Goal: Complete application form

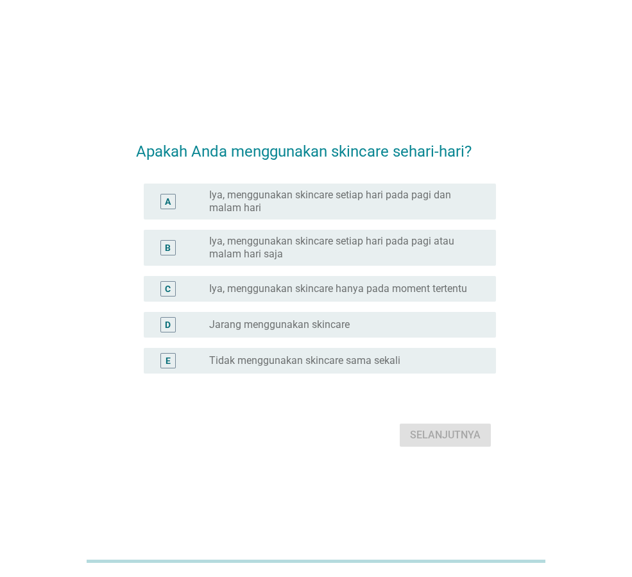
click at [471, 200] on label "Iya, menggunakan skincare setiap hari pada pagi dan malam hari" at bounding box center [342, 202] width 266 height 26
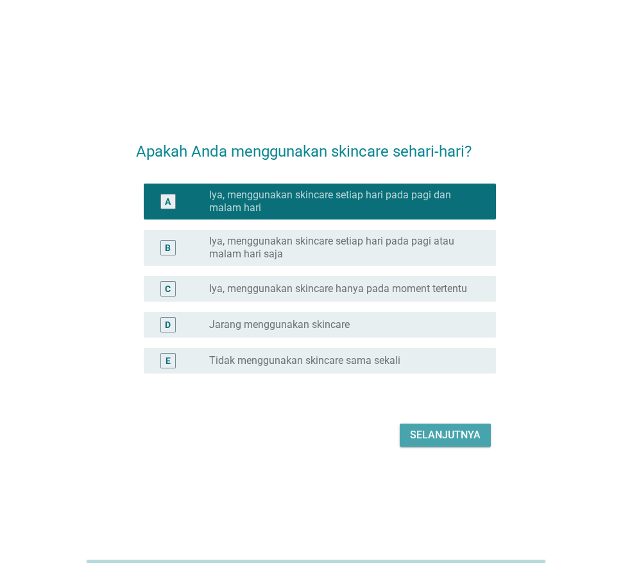
click at [462, 434] on div "Selanjutnya" at bounding box center [445, 434] width 71 height 15
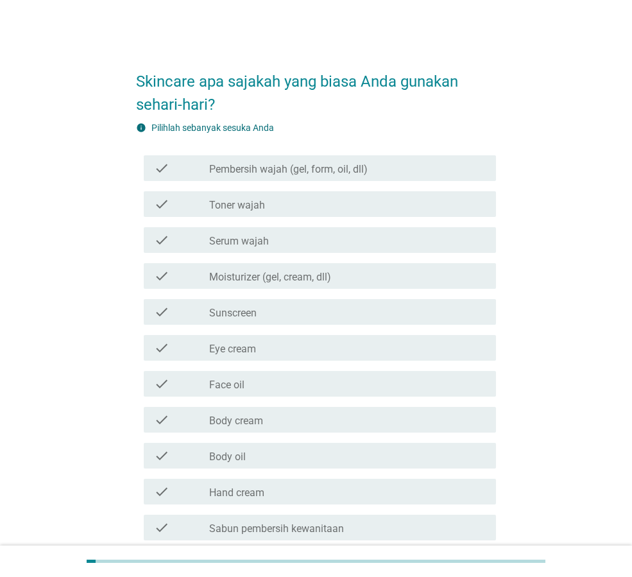
click at [459, 107] on h2 "Skincare apa sajakah yang biasa Anda gunakan sehari-hari?" at bounding box center [316, 86] width 360 height 59
click at [441, 164] on div "check_box_outline_blank Pembersih wajah (gel, form, oil, dll)" at bounding box center [347, 167] width 276 height 15
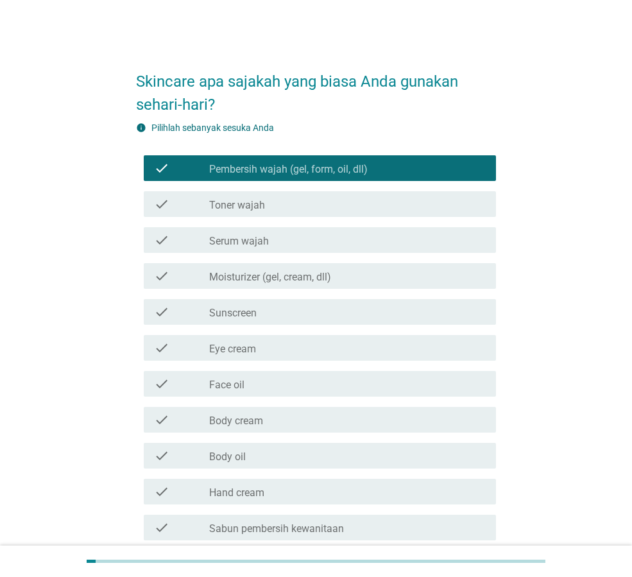
click at [415, 210] on div "check_box_outline_blank Toner wajah" at bounding box center [347, 203] width 276 height 15
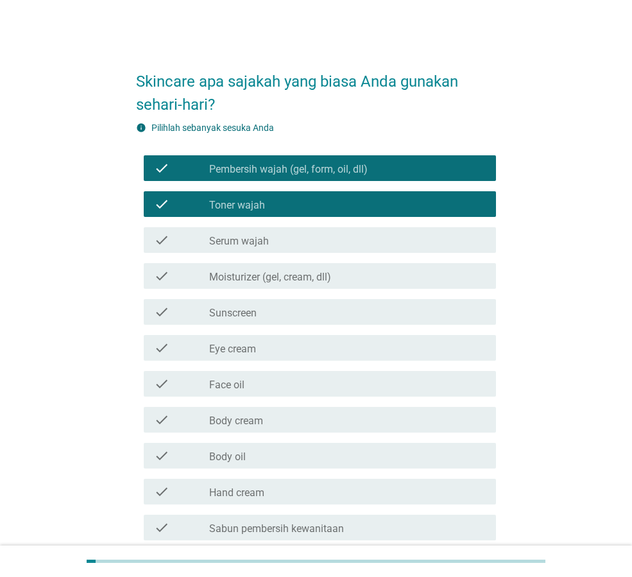
click at [407, 232] on div "check_box_outline_blank Serum wajah" at bounding box center [347, 239] width 276 height 15
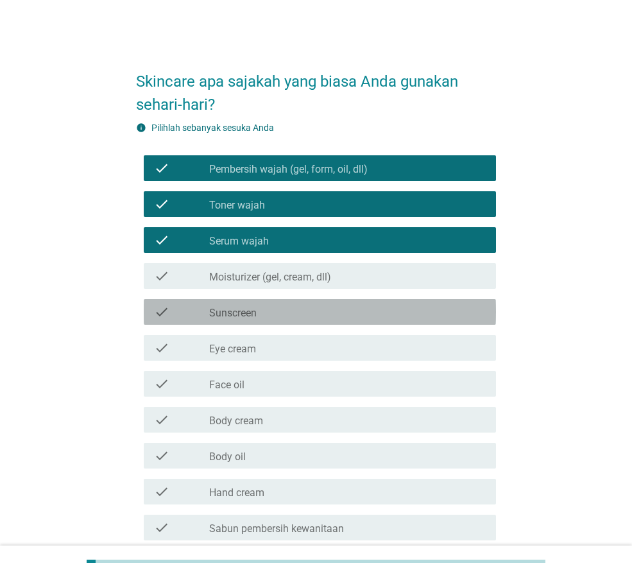
click at [406, 307] on div "check_box_outline_blank Sunscreen" at bounding box center [347, 311] width 276 height 15
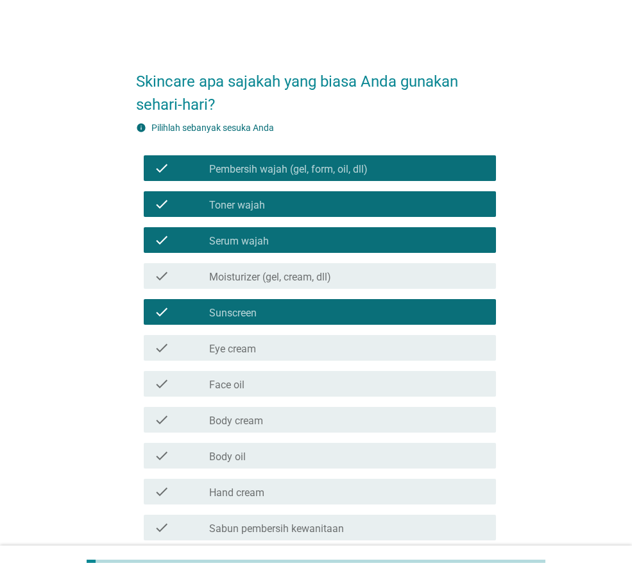
click at [300, 429] on div "check check_box_outline_blank Body cream" at bounding box center [320, 420] width 352 height 26
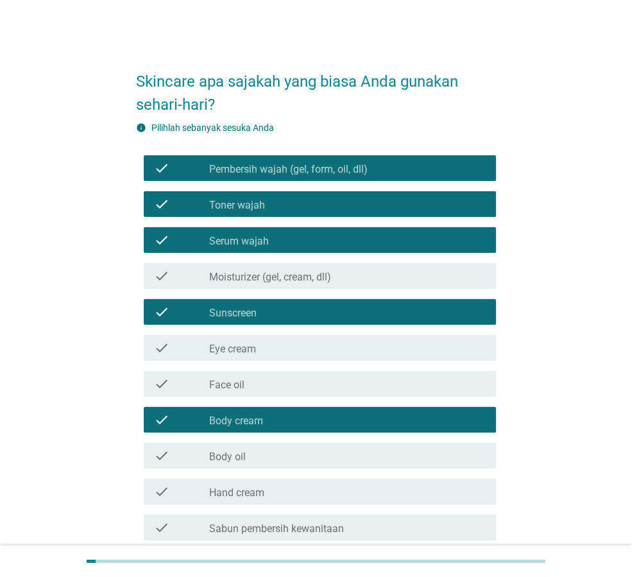
click at [284, 489] on div "check_box_outline_blank Hand cream" at bounding box center [347, 491] width 276 height 15
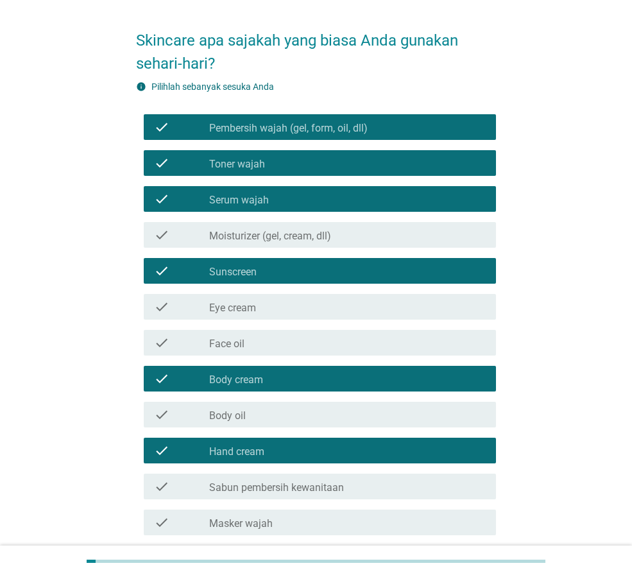
scroll to position [64, 0]
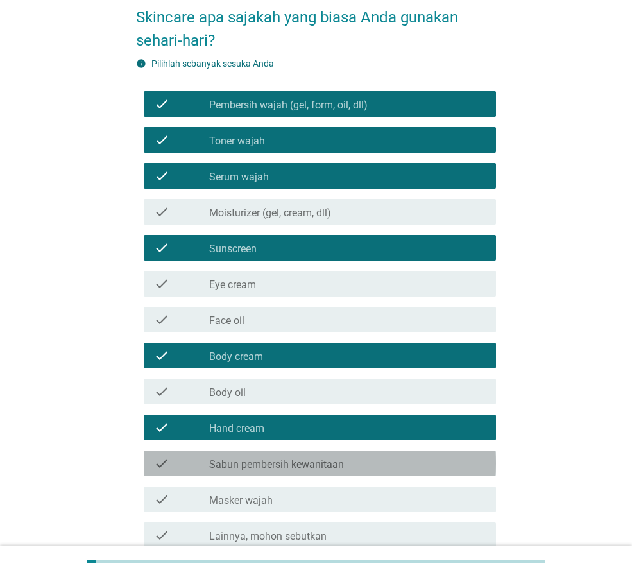
click at [293, 469] on label "Sabun pembersih kewanitaan" at bounding box center [276, 464] width 135 height 13
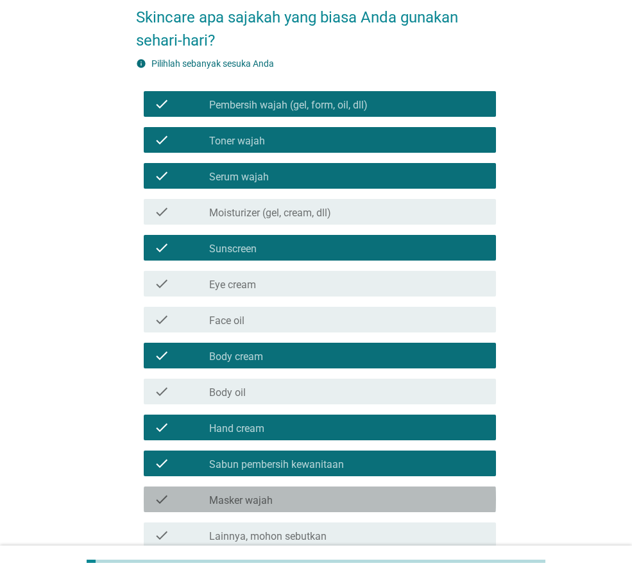
click at [292, 492] on div "check_box_outline_blank Masker wajah" at bounding box center [347, 498] width 276 height 15
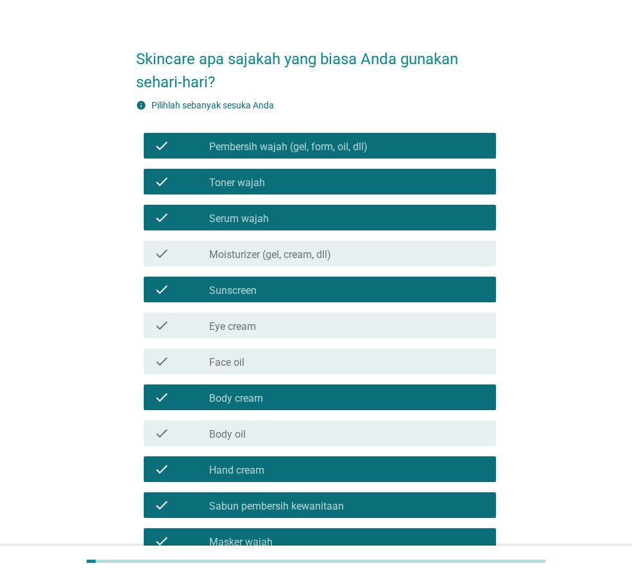
scroll to position [0, 0]
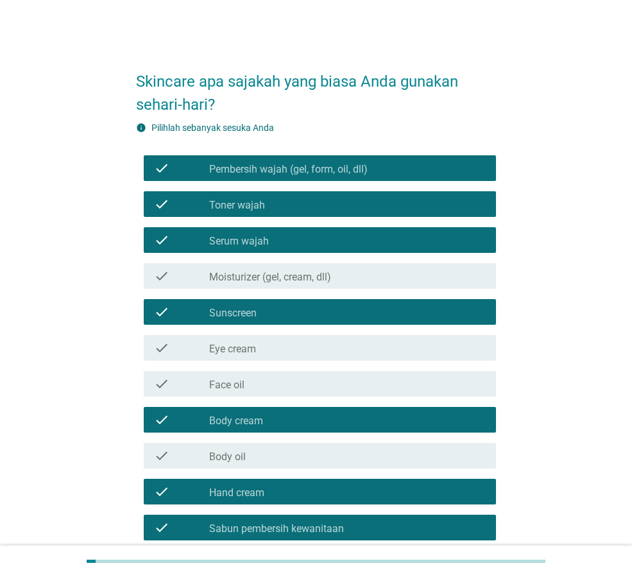
click at [316, 282] on label "Moisturizer (gel, cream, dll)" at bounding box center [270, 277] width 122 height 13
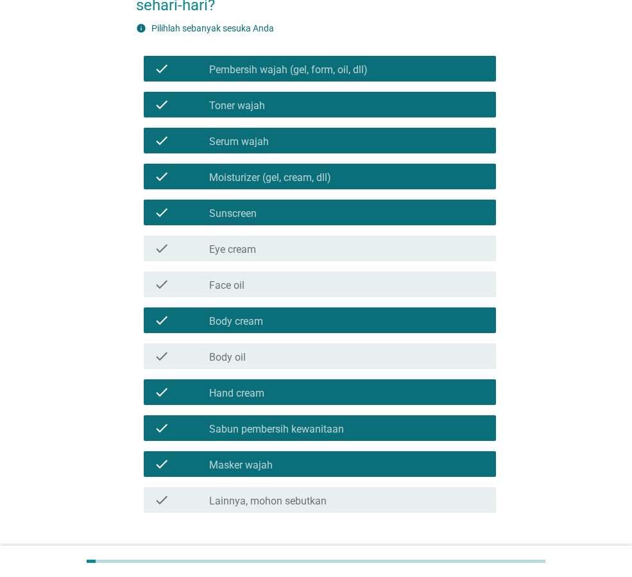
scroll to position [128, 0]
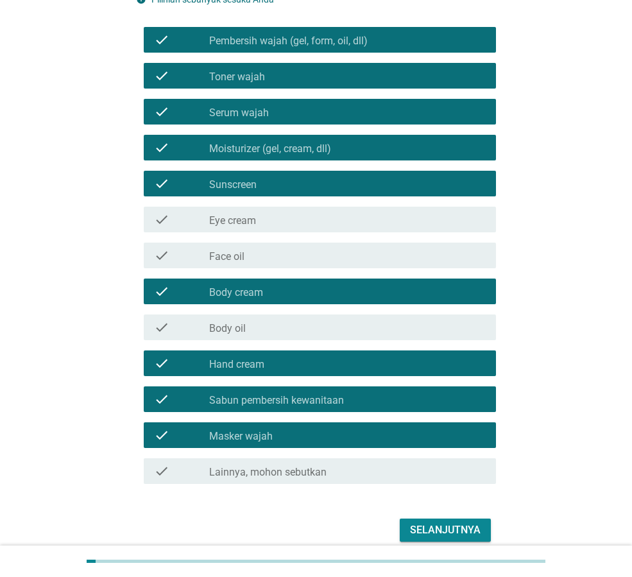
click at [471, 531] on div "Selanjutnya" at bounding box center [445, 529] width 71 height 15
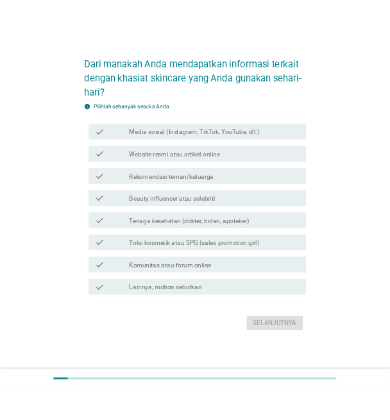
scroll to position [0, 0]
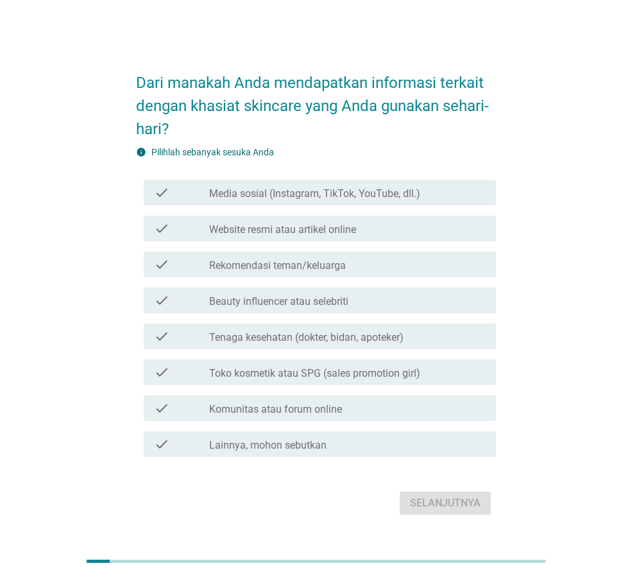
click at [375, 199] on label "Media sosial (Instagram, TikTok, YouTube, dll.)" at bounding box center [314, 193] width 211 height 13
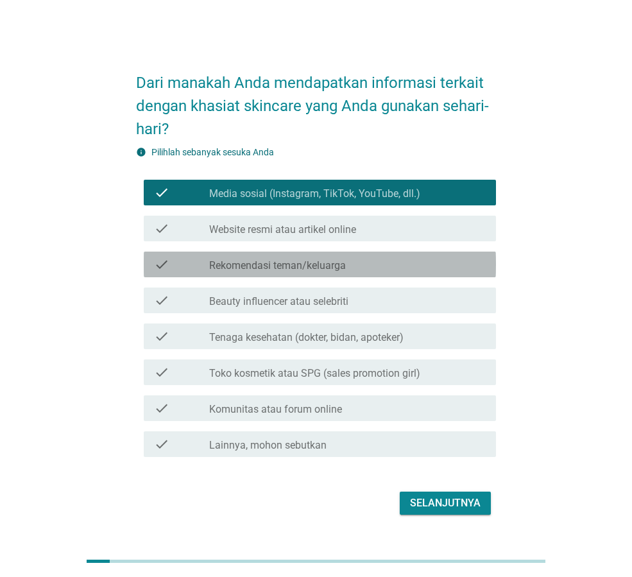
click at [378, 259] on div "check_box_outline_blank Rekomendasi teman/keluarga" at bounding box center [347, 264] width 276 height 15
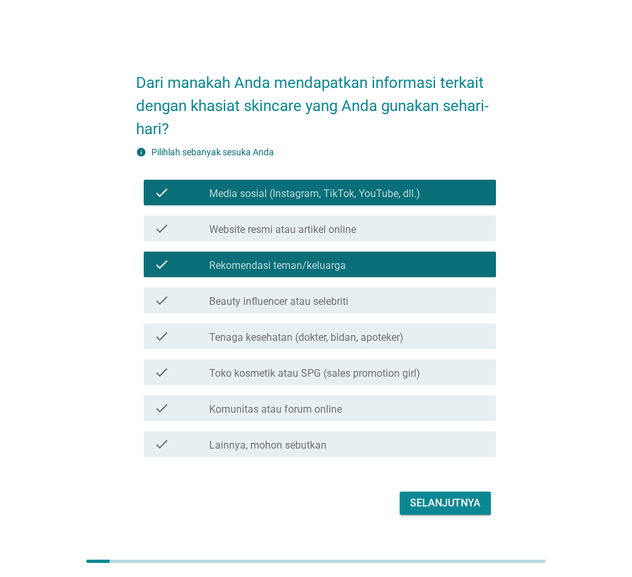
click at [375, 296] on div "check_box_outline_blank Beauty influencer atau selebriti" at bounding box center [347, 300] width 276 height 15
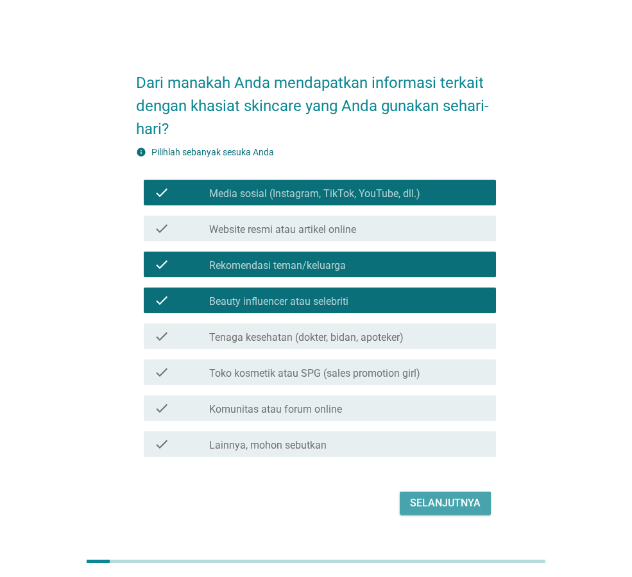
click at [441, 497] on div "Selanjutnya" at bounding box center [445, 502] width 71 height 15
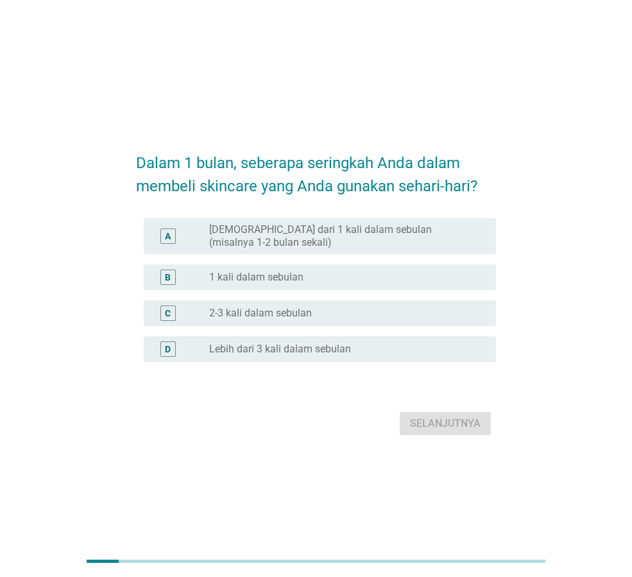
click at [251, 234] on label "[DEMOGRAPHIC_DATA] dari 1 kali dalam sebulan (misalnya 1-2 bulan sekali)" at bounding box center [342, 236] width 266 height 26
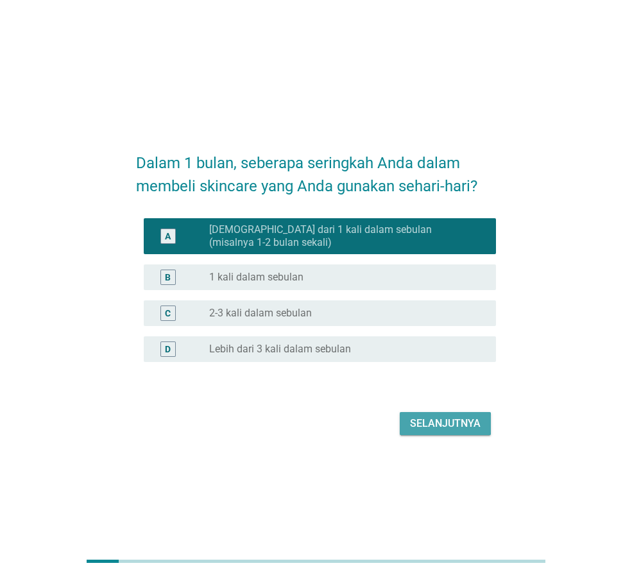
click at [457, 428] on div "Selanjutnya" at bounding box center [445, 423] width 71 height 15
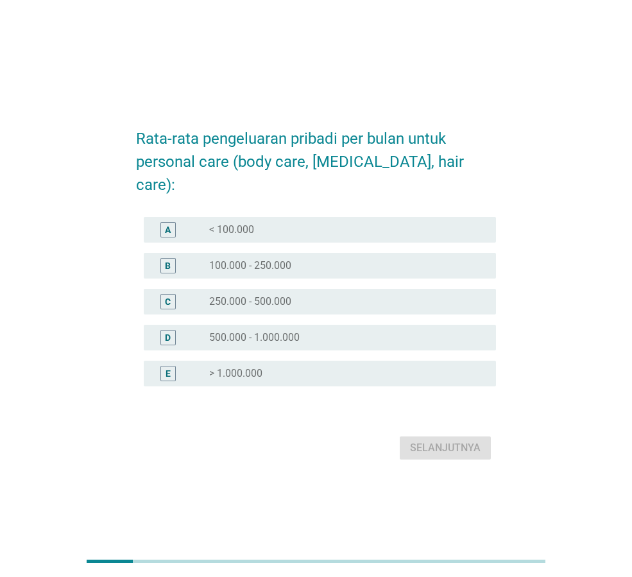
click at [230, 259] on label "100.000 - 250.000" at bounding box center [250, 265] width 82 height 13
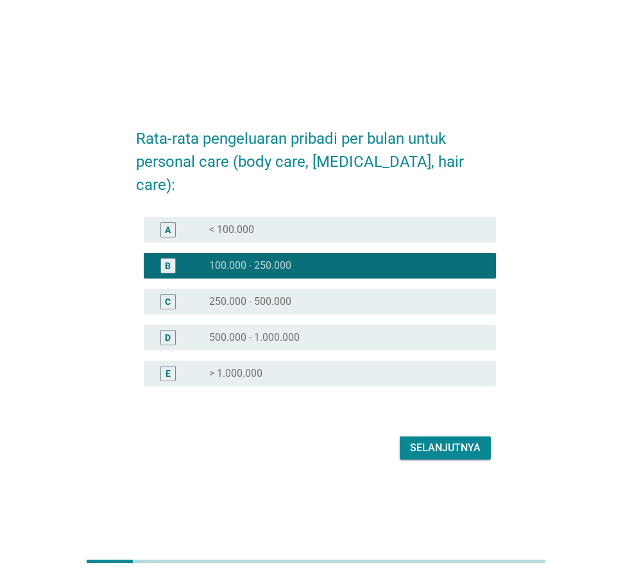
click at [449, 440] on div "Selanjutnya" at bounding box center [445, 447] width 71 height 15
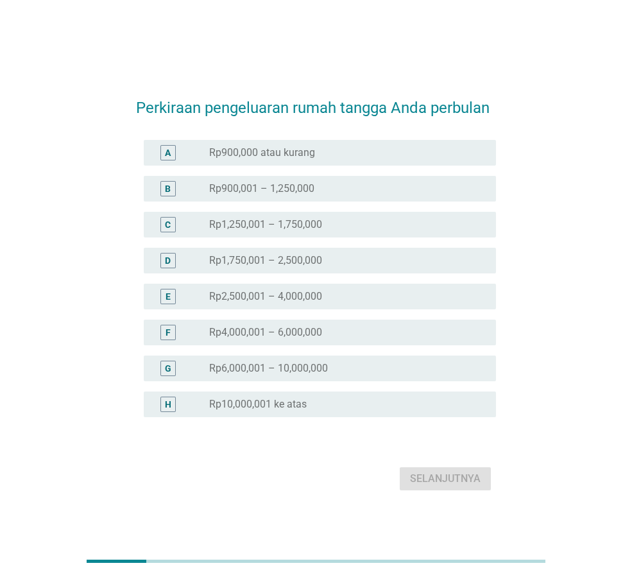
click at [322, 301] on label "Rp2,500,001 – 4,000,000" at bounding box center [265, 296] width 113 height 13
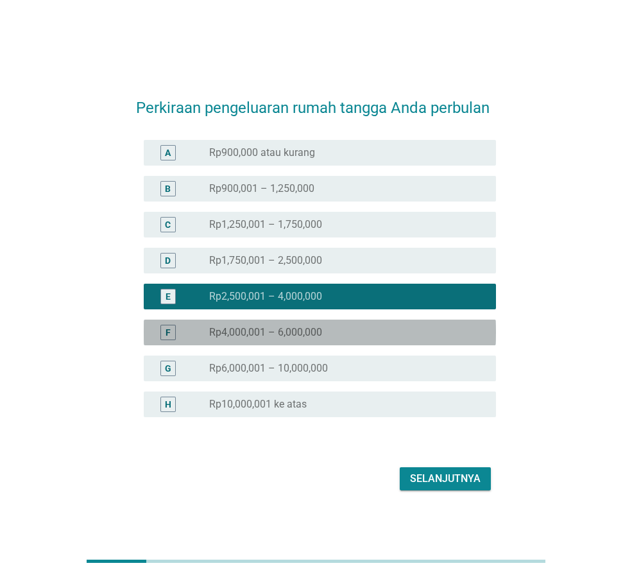
click at [400, 328] on div "radio_button_unchecked Rp4,000,001 – 6,000,000" at bounding box center [342, 332] width 266 height 13
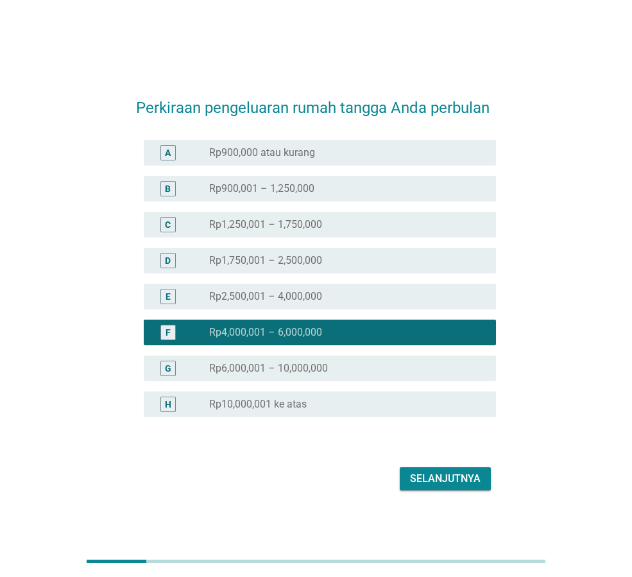
click at [448, 487] on button "Selanjutnya" at bounding box center [445, 478] width 91 height 23
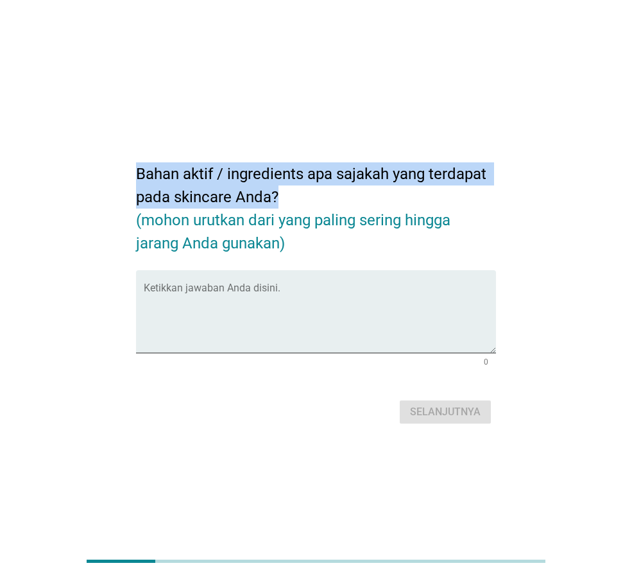
drag, startPoint x: 142, startPoint y: 167, endPoint x: 317, endPoint y: 192, distance: 176.4
click at [317, 192] on h2 "Bahan aktif / ingredients apa sajakah yang terdapat pada skincare Anda? (mohon …" at bounding box center [316, 201] width 360 height 105
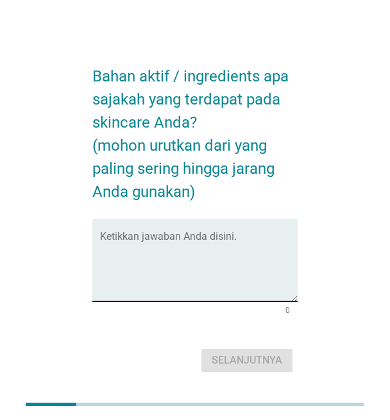
click at [217, 271] on textarea "Ketikkan jawaban Anda disini." at bounding box center [199, 267] width 198 height 67
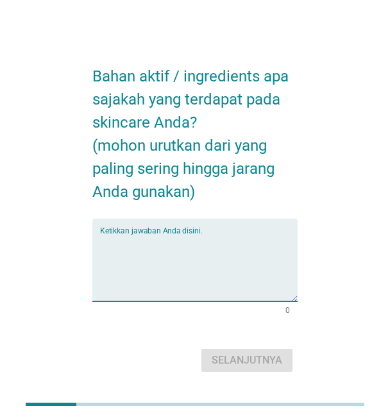
paste textarea "[MEDICAL_DATA]"
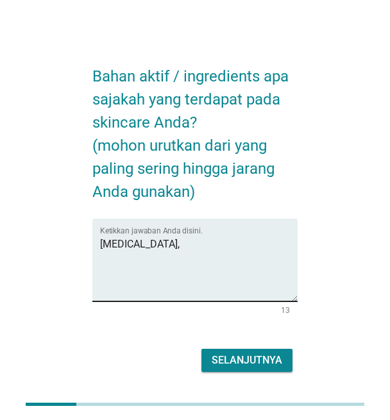
click at [208, 249] on textarea "[MEDICAL_DATA]," at bounding box center [199, 267] width 198 height 67
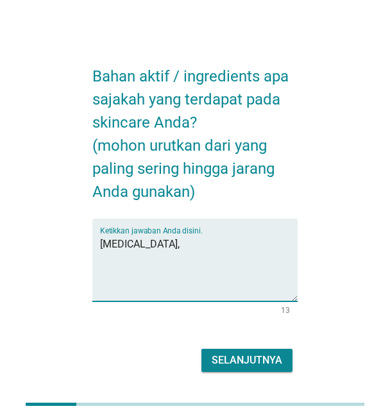
paste textarea "Vitamin C"
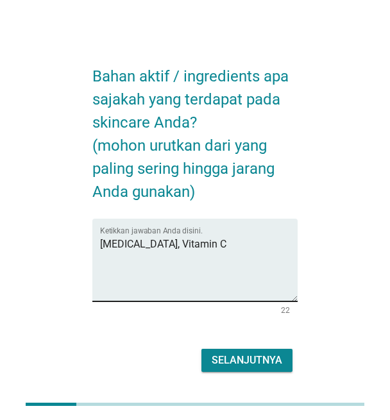
click at [260, 246] on textarea "[MEDICAL_DATA], Vitamin C" at bounding box center [199, 267] width 198 height 67
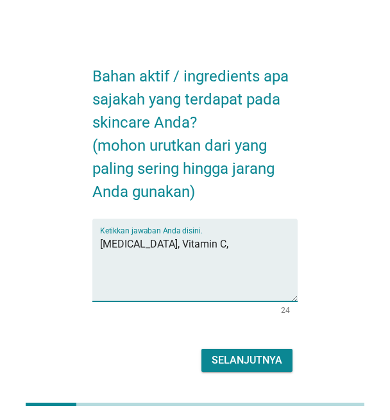
paste textarea "AHA/BHA"
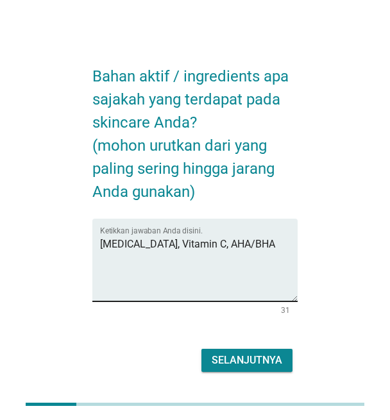
click at [269, 251] on textarea "[MEDICAL_DATA], Vitamin C, AHA/BHA" at bounding box center [199, 267] width 198 height 67
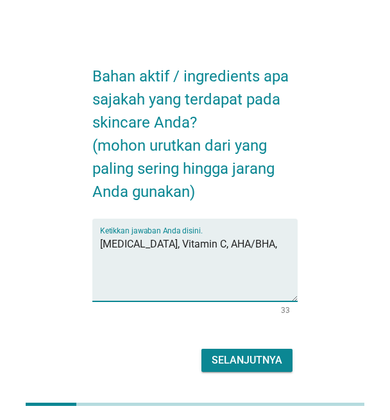
paste textarea "[MEDICAL_DATA]"
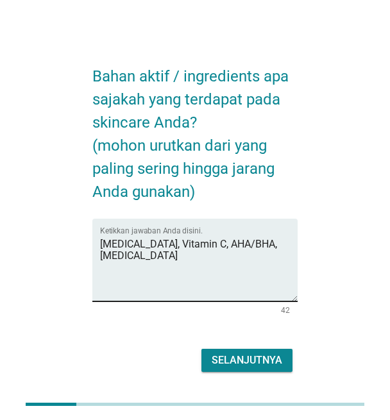
click at [162, 244] on textarea "[MEDICAL_DATA], Vitamin C, AHA/BHA, [MEDICAL_DATA]" at bounding box center [199, 267] width 198 height 67
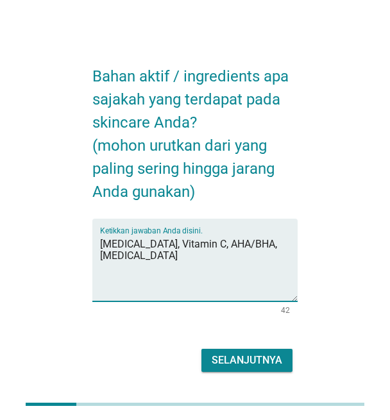
paste textarea "Ekstrak Licorice (Glycyrrhiza Glabra Root Extract)"
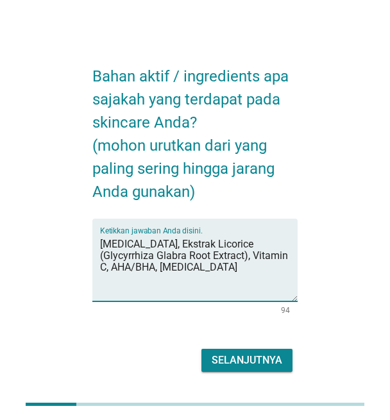
click at [253, 255] on textarea "[MEDICAL_DATA], Ekstrak Licorice (Glycyrrhiza Glabra Root Extract), Vitamin C, …" at bounding box center [199, 267] width 198 height 67
paste textarea "Ekstrak “Summer Plum”"
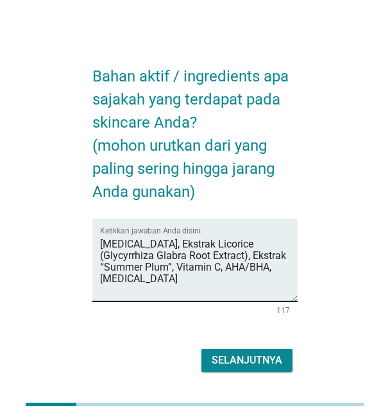
click at [178, 266] on textarea "[MEDICAL_DATA], Ekstrak Licorice (Glycyrrhiza Glabra Root Extract), Ekstrak “Su…" at bounding box center [199, 267] width 198 height 67
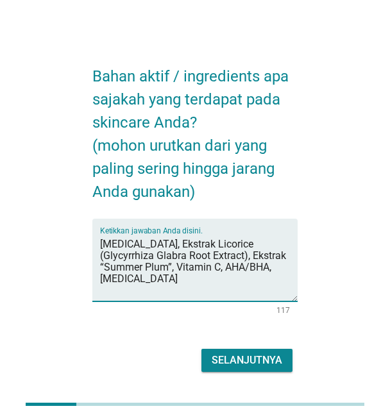
paste textarea "[MEDICAL_DATA]"
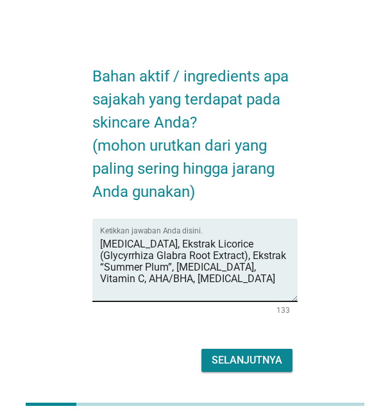
click at [216, 284] on textarea "[MEDICAL_DATA], Ekstrak Licorice (Glycyrrhiza Glabra Root Extract), Ekstrak “Su…" at bounding box center [199, 267] width 198 height 67
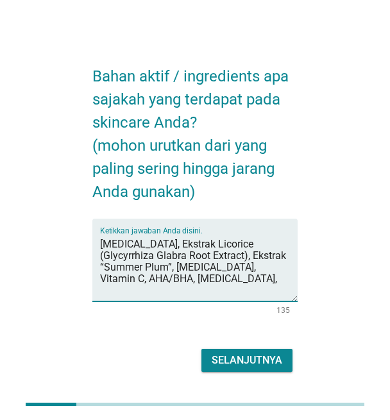
paste textarea "[MEDICAL_DATA]"
click at [273, 275] on textarea "[MEDICAL_DATA], Ekstrak Licorice (Glycyrrhiza Glabra Root Extract), Ekstrak “Su…" at bounding box center [199, 267] width 198 height 67
click at [275, 282] on textarea "[MEDICAL_DATA], Ekstrak Licorice (Glycyrrhiza Glabra Root Extract), Ekstrak “Su…" at bounding box center [199, 267] width 198 height 67
paste textarea "[PERSON_NAME]"
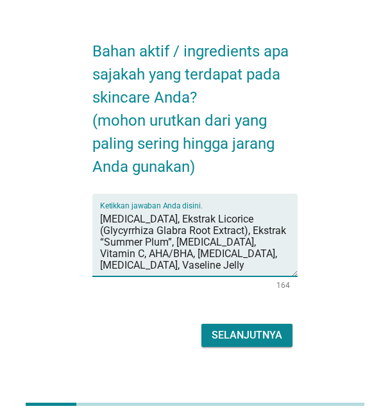
scroll to position [38, 0]
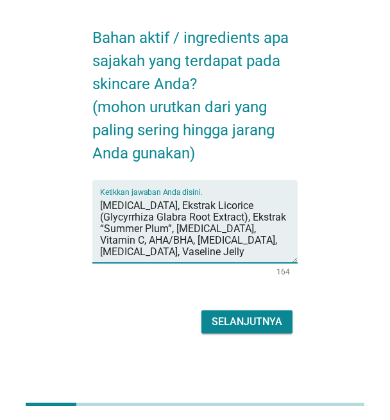
type textarea "[MEDICAL_DATA], Ekstrak Licorice (Glycyrrhiza Glabra Root Extract), Ekstrak “Su…"
click at [273, 323] on div "Selanjutnya" at bounding box center [247, 321] width 71 height 15
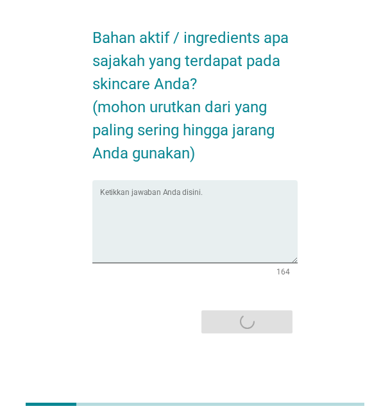
scroll to position [0, 0]
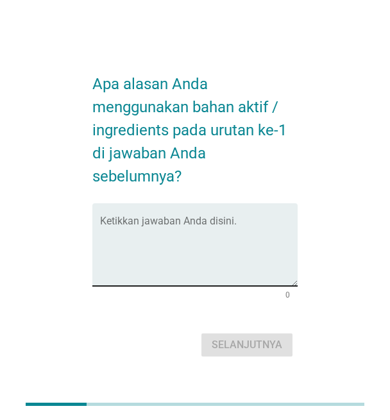
click at [232, 234] on textarea "Ketikkan jawaban Anda disini." at bounding box center [199, 252] width 198 height 67
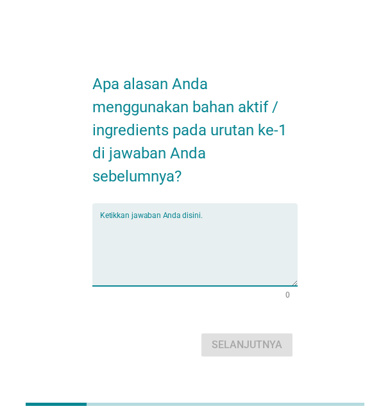
paste textarea "membantu mencerahkan warna kulit"
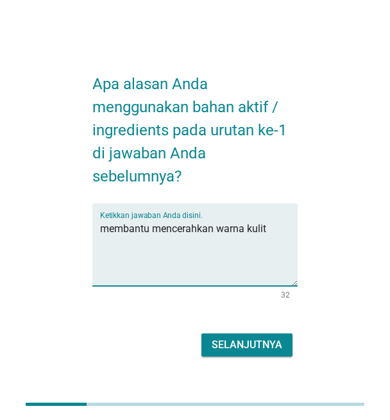
type textarea "membantu mencerahkan warna kulit"
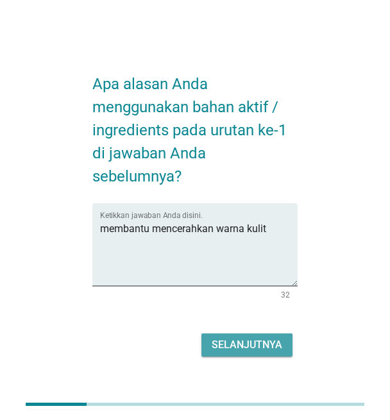
click at [276, 348] on div "Selanjutnya" at bounding box center [247, 344] width 71 height 15
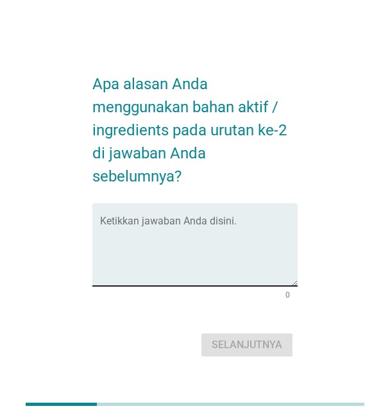
click at [221, 241] on textarea "Ketikkan jawaban Anda disini." at bounding box center [199, 252] width 198 height 67
paste textarea "mencerahkan & mengurangi kemerahan serta membantu menenangkan kulit."
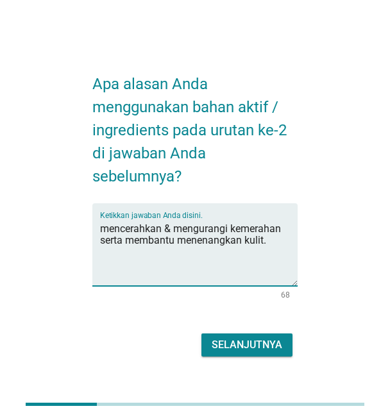
type textarea "mencerahkan & mengurangi kemerahan serta membantu menenangkan kulit."
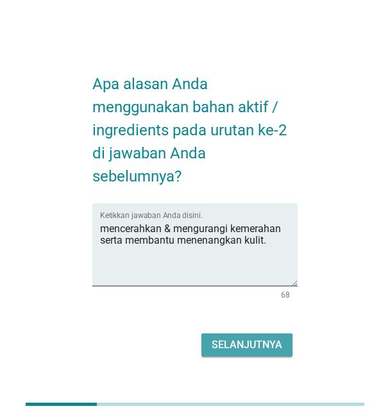
click at [257, 345] on div "Selanjutnya" at bounding box center [247, 344] width 71 height 15
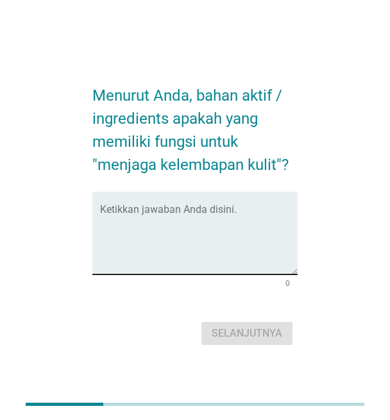
click at [171, 244] on textarea "Ketikkan jawaban Anda disini." at bounding box center [199, 240] width 198 height 67
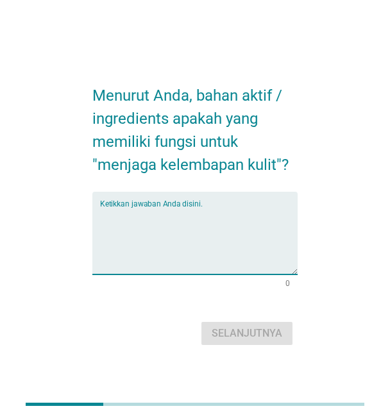
paste textarea "[PERSON_NAME]"
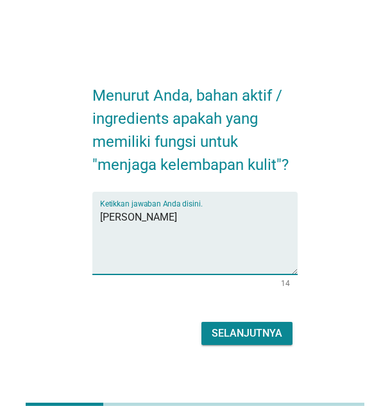
type textarea "[PERSON_NAME]"
click at [255, 333] on div "Selanjutnya" at bounding box center [247, 333] width 71 height 15
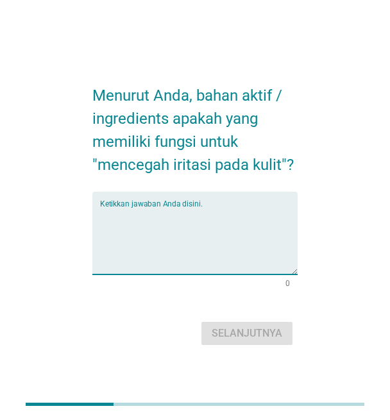
click at [181, 219] on textarea "Ketikkan jawaban Anda disini." at bounding box center [199, 240] width 198 height 67
paste textarea "Ekstrak Licorice (Glycyrrhiza Glabra Root Extract)"
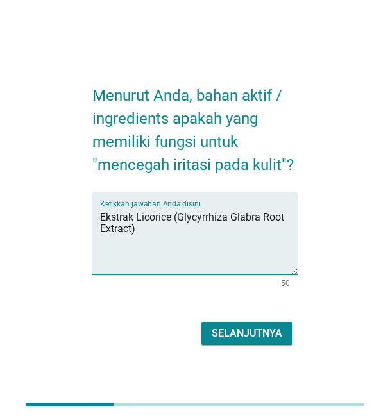
type textarea "Ekstrak Licorice (Glycyrrhiza Glabra Root Extract)"
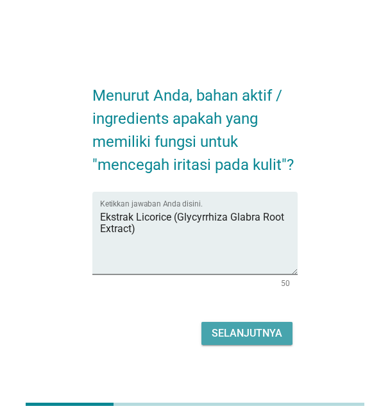
click at [241, 340] on div "Selanjutnya" at bounding box center [247, 333] width 71 height 15
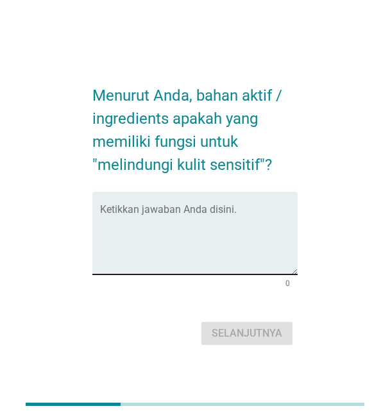
click at [233, 253] on textarea "Ketikkan jawaban Anda disini." at bounding box center [199, 240] width 198 height 67
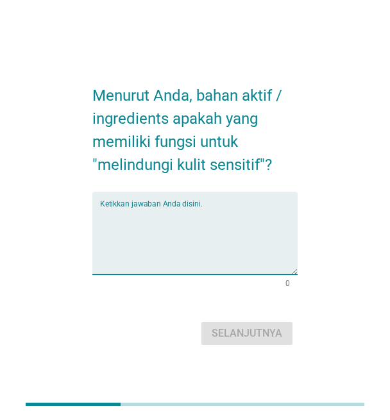
paste textarea "[MEDICAL_DATA]"
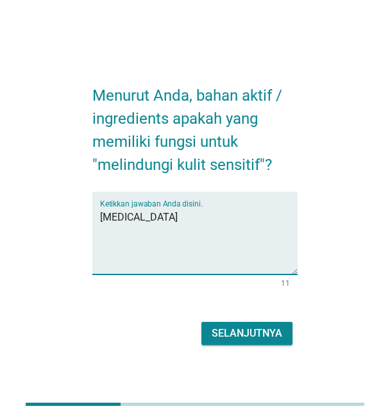
type textarea "[MEDICAL_DATA]"
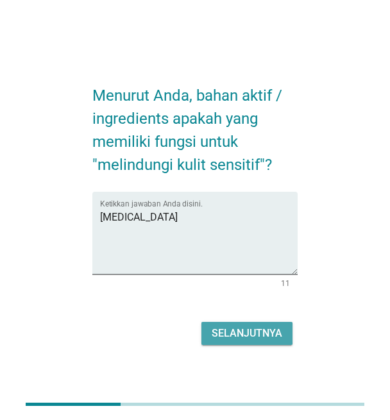
click at [253, 330] on div "Selanjutnya" at bounding box center [247, 333] width 71 height 15
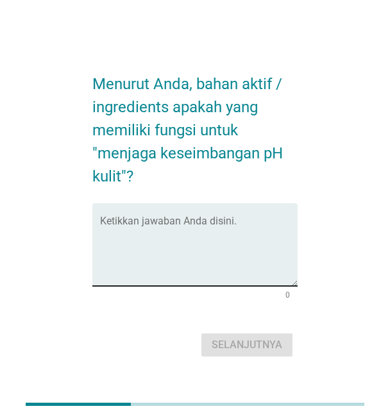
click at [205, 240] on textarea "Ketikkan jawaban Anda disini." at bounding box center [199, 252] width 198 height 67
paste textarea "AHA/BHA"
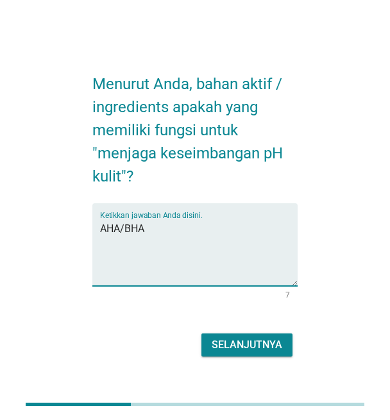
type textarea "AHA/BHA"
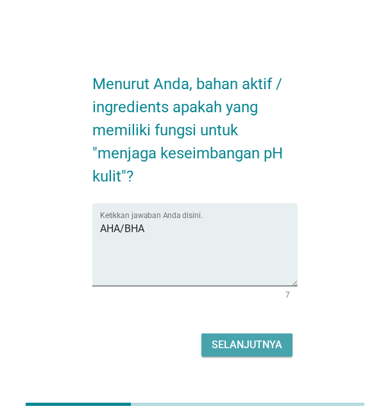
click at [234, 339] on div "Selanjutnya" at bounding box center [247, 344] width 71 height 15
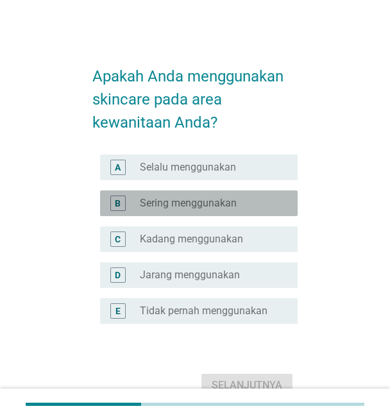
click at [214, 203] on label "Sering menggunakan" at bounding box center [188, 203] width 97 height 13
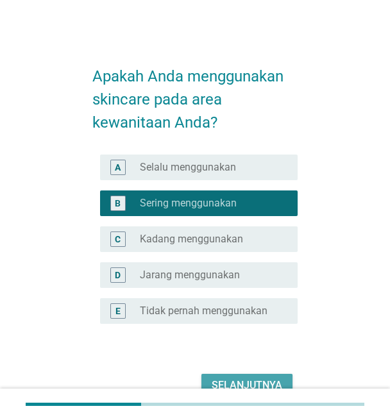
click at [253, 376] on button "Selanjutnya" at bounding box center [246, 385] width 91 height 23
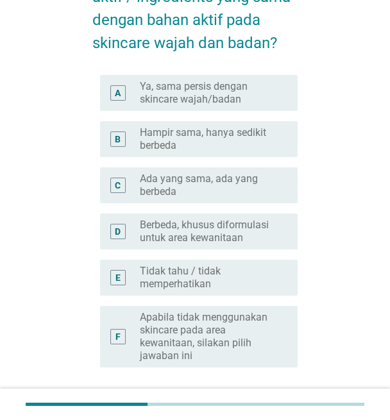
scroll to position [192, 0]
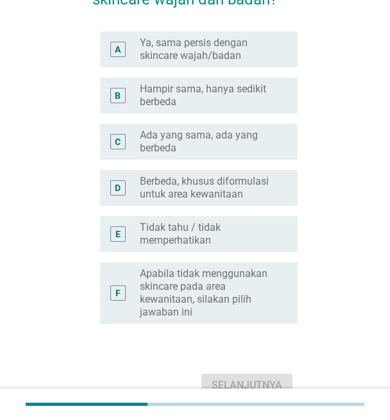
click at [272, 148] on label "Ada yang sama, ada yang berbeda" at bounding box center [208, 142] width 137 height 26
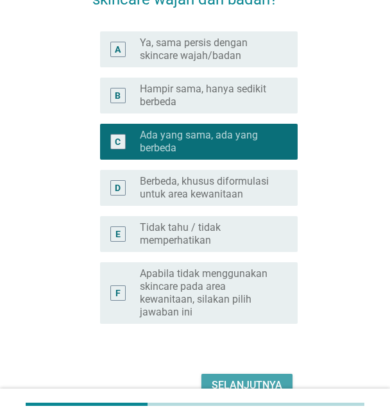
click at [234, 379] on div "Selanjutnya" at bounding box center [247, 385] width 71 height 15
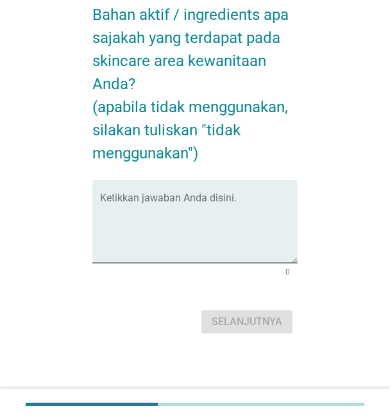
scroll to position [0, 0]
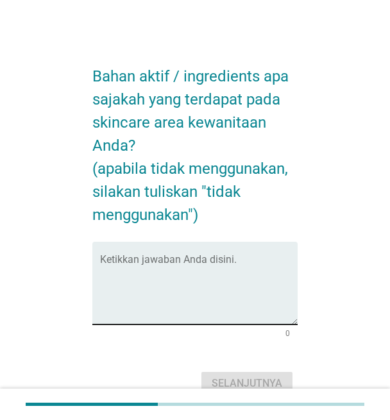
click at [194, 275] on textarea "Ketikkan jawaban Anda disini." at bounding box center [199, 290] width 198 height 67
paste textarea "[MEDICAL_DATA] (AHA)"
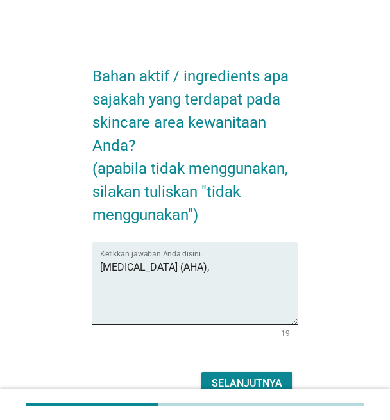
click at [248, 275] on textarea "[MEDICAL_DATA] (AHA)," at bounding box center [199, 290] width 198 height 67
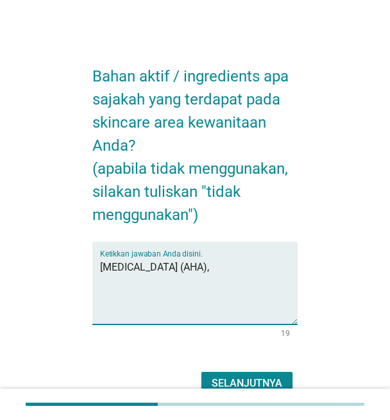
paste textarea "[MEDICAL_DATA]"
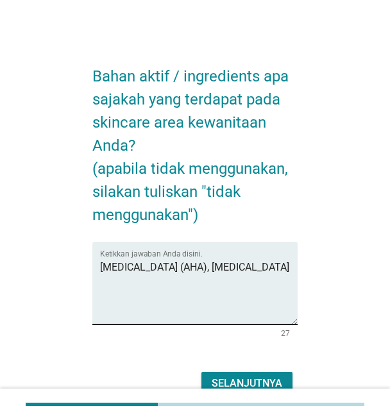
click at [260, 284] on textarea "[MEDICAL_DATA] (AHA), [MEDICAL_DATA]" at bounding box center [199, 290] width 198 height 67
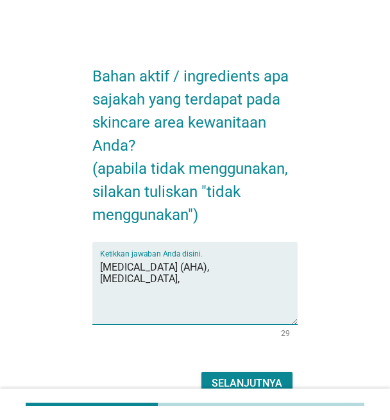
paste textarea "Cocamidopropyl [MEDICAL_DATA]"
type textarea "[MEDICAL_DATA] (AHA), [MEDICAL_DATA], Cocamidopropyl [MEDICAL_DATA]"
click at [257, 381] on div "Selanjutnya" at bounding box center [247, 383] width 71 height 15
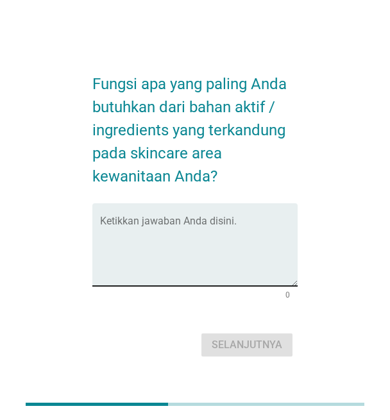
click at [195, 232] on textarea "Ketikkan jawaban Anda disini." at bounding box center [199, 252] width 198 height 67
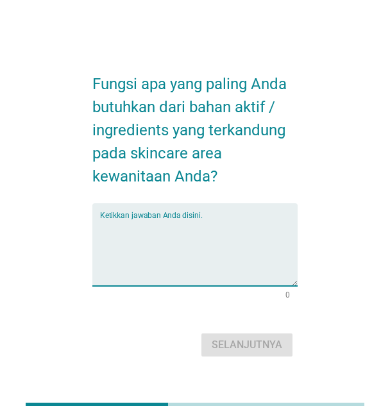
paste textarea "menjaga keseimbangan pH"
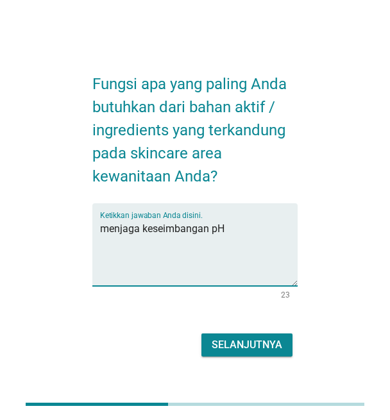
type textarea "menjaga keseimbangan pH"
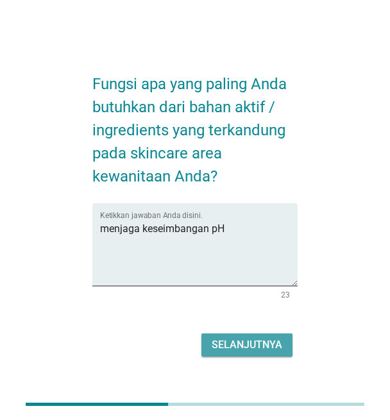
click at [238, 354] on button "Selanjutnya" at bounding box center [246, 345] width 91 height 23
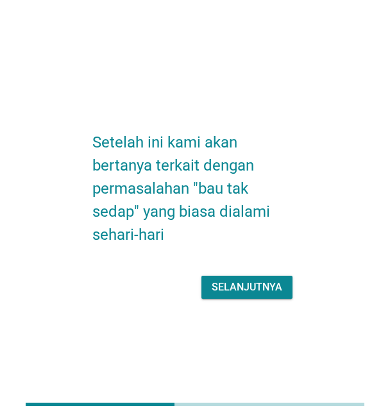
click at [264, 287] on div "Selanjutnya" at bounding box center [247, 287] width 71 height 15
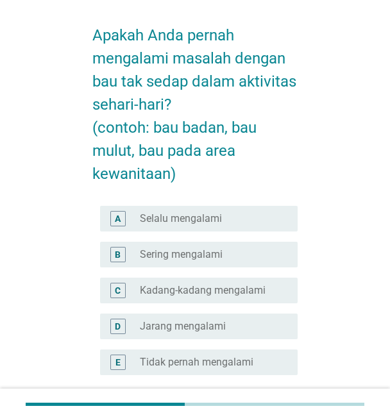
scroll to position [64, 0]
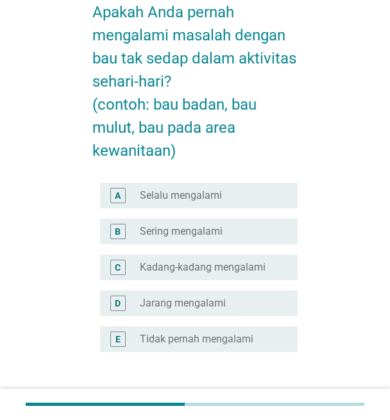
click at [256, 271] on label "Kadang-kadang mengalami" at bounding box center [203, 267] width 126 height 13
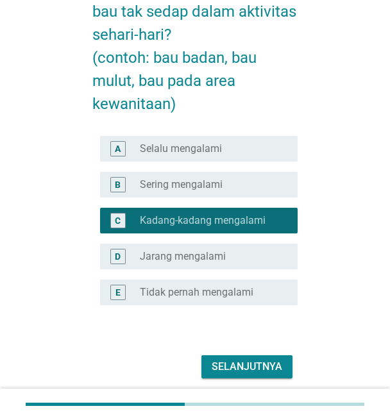
scroll to position [156, 0]
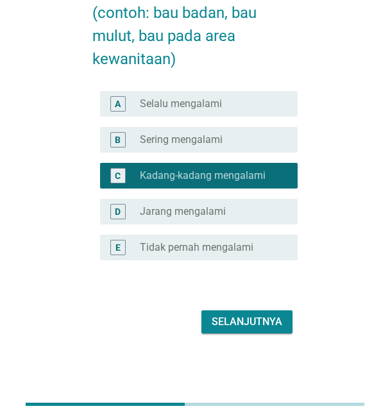
click at [241, 323] on div "Selanjutnya" at bounding box center [247, 321] width 71 height 15
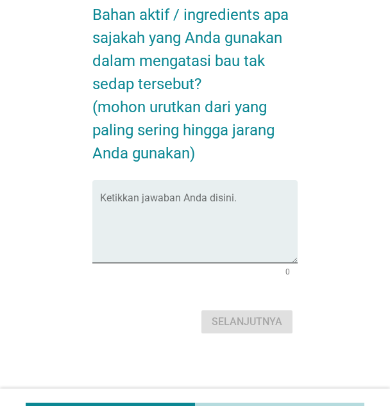
scroll to position [0, 0]
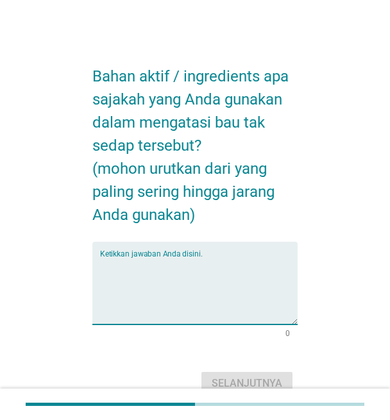
click at [183, 291] on textarea "Ketikkan jawaban Anda disini." at bounding box center [199, 290] width 198 height 67
paste textarea "[MEDICAL_DATA]"
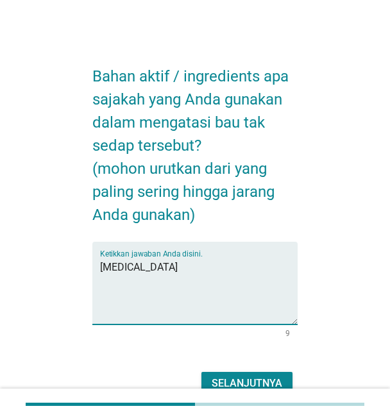
click at [192, 266] on textarea "[MEDICAL_DATA]" at bounding box center [199, 290] width 198 height 67
paste textarea "Aluminum Chlorohydrate"
type textarea "[MEDICAL_DATA], Aluminum Chlorohydrate"
click at [241, 380] on div "Selanjutnya" at bounding box center [247, 383] width 71 height 15
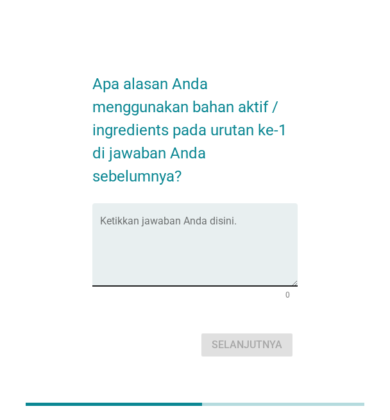
click at [198, 279] on textarea "Ketikkan jawaban Anda disini." at bounding box center [199, 252] width 198 height 67
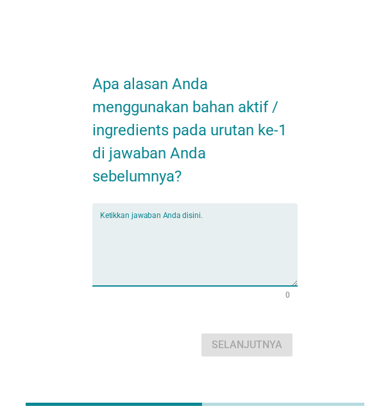
paste textarea "antibakteri yang membunuh bakteri penyebab bau badan."
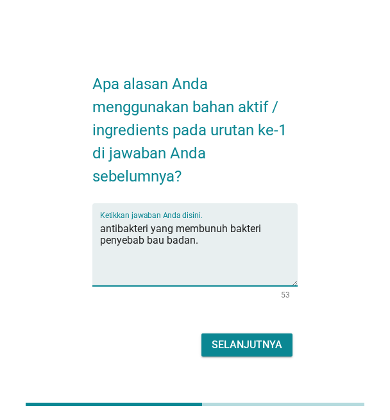
type textarea "antibakteri yang membunuh bakteri penyebab bau badan."
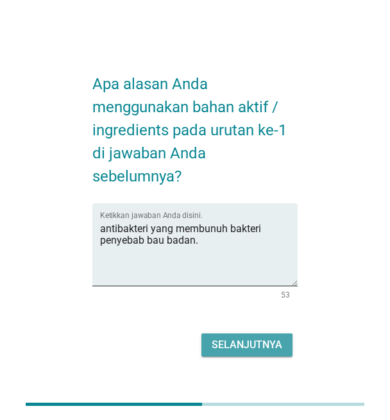
click at [271, 346] on div "Selanjutnya" at bounding box center [247, 344] width 71 height 15
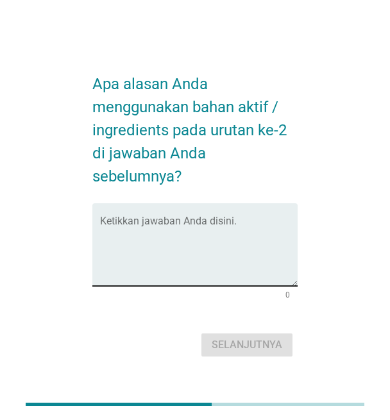
drag, startPoint x: 241, startPoint y: 247, endPoint x: 244, endPoint y: 254, distance: 8.0
click at [241, 247] on textarea "Ketikkan jawaban Anda disini." at bounding box center [199, 252] width 198 height 67
paste textarea "fungsi utamanya mengurangi keringat"
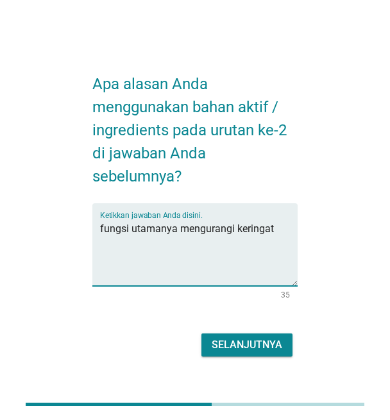
type textarea "fungsi utamanya mengurangi keringat"
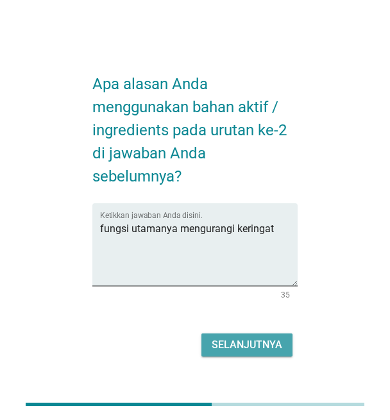
click at [250, 350] on div "Selanjutnya" at bounding box center [247, 344] width 71 height 15
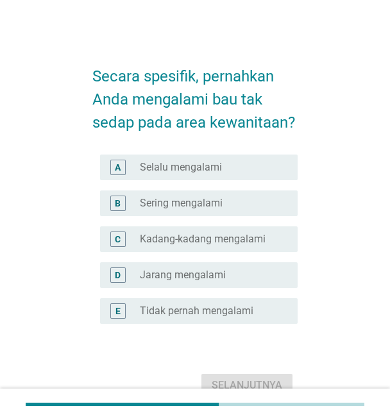
click at [199, 241] on label "Kadang-kadang mengalami" at bounding box center [203, 239] width 126 height 13
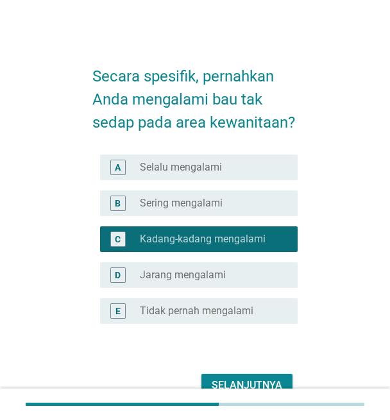
click at [255, 375] on button "Selanjutnya" at bounding box center [246, 385] width 91 height 23
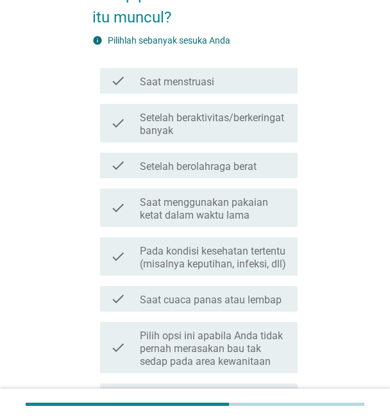
scroll to position [128, 0]
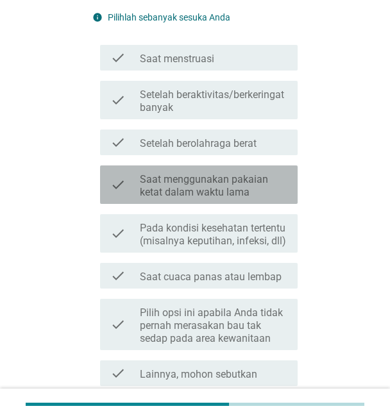
click at [255, 188] on label "Saat menggunakan pakaian ketat dalam waktu lama" at bounding box center [214, 186] width 148 height 26
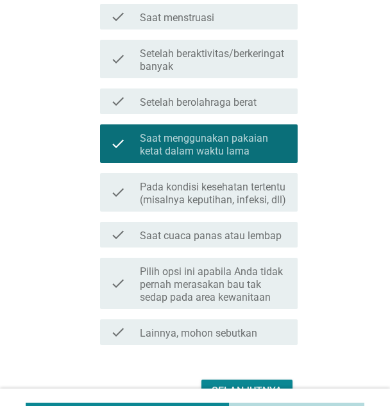
scroll to position [192, 0]
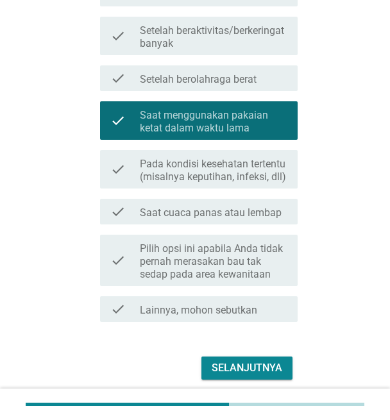
click at [206, 165] on label "Pada kondisi kesehatan tertentu (misalnya keputihan, infeksi, dll)" at bounding box center [214, 171] width 148 height 26
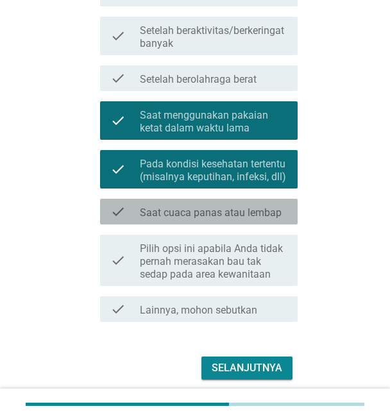
click at [263, 214] on label "Saat cuaca panas atau lembap" at bounding box center [211, 213] width 142 height 13
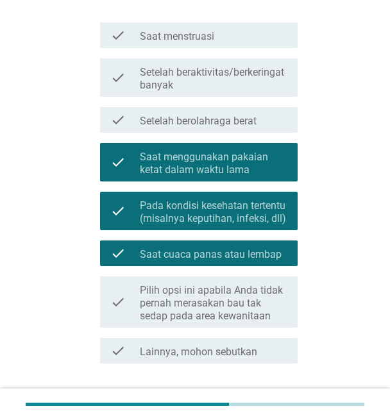
scroll to position [128, 0]
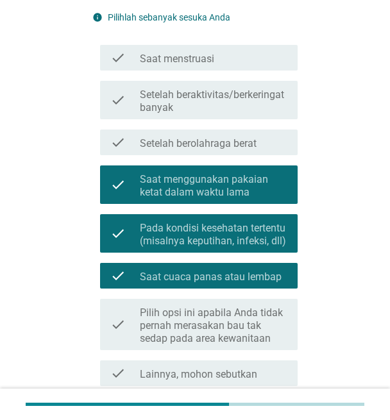
drag, startPoint x: 268, startPoint y: 271, endPoint x: 268, endPoint y: 226, distance: 44.3
click at [268, 271] on label "Saat cuaca panas atau lembap" at bounding box center [211, 277] width 142 height 13
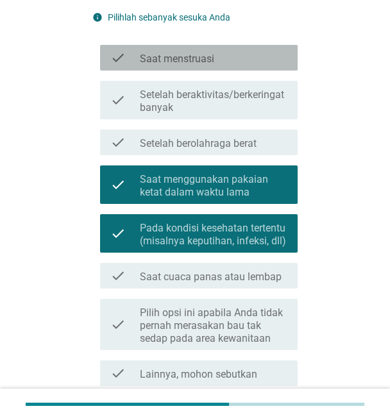
click at [242, 60] on div "check_box_outline_blank Saat menstruasi" at bounding box center [214, 57] width 148 height 15
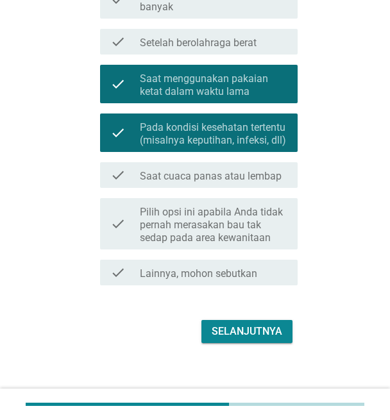
scroll to position [239, 0]
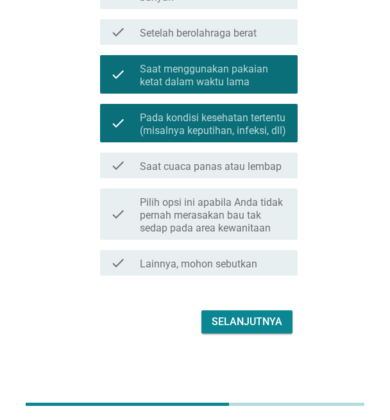
click at [280, 321] on div "Selanjutnya" at bounding box center [247, 321] width 71 height 15
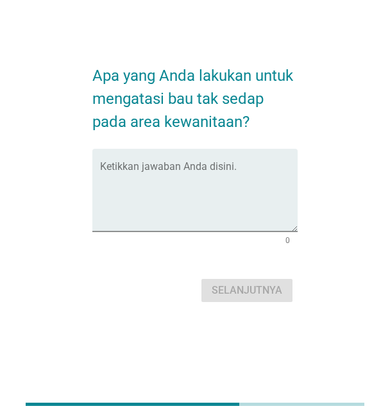
scroll to position [0, 0]
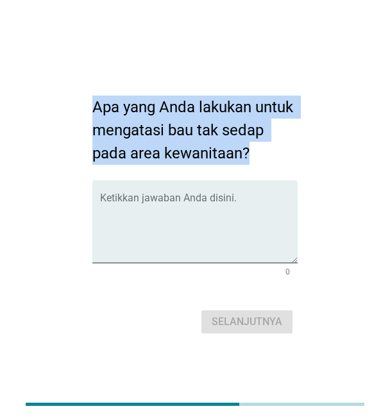
drag, startPoint x: 90, startPoint y: 99, endPoint x: 253, endPoint y: 148, distance: 170.1
click at [253, 148] on div "Apa yang Anda lakukan untuk mengatasi bau tak sedap pada area kewanitaan? Ketik…" at bounding box center [195, 209] width 226 height 275
copy h2 "Apa yang Anda lakukan untuk mengatasi bau tak sedap pada area kewanitaan?"
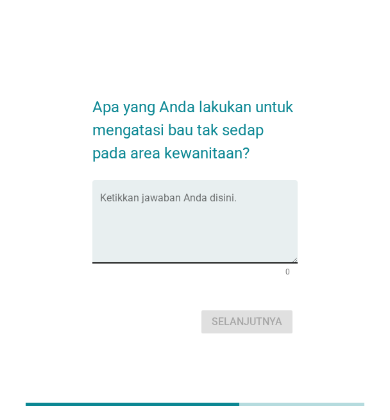
click at [223, 226] on textarea "Ketikkan jawaban Anda disini." at bounding box center [199, 229] width 198 height 67
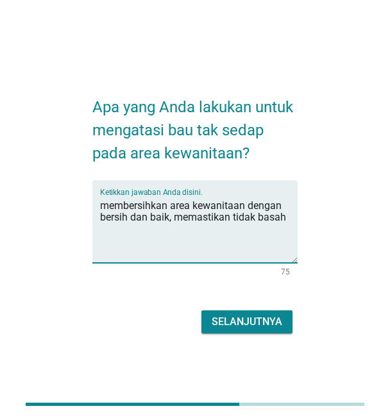
type textarea "membersihkan area kewanitaan dengan bersih dan baik, memastikan tidak basah"
click at [266, 318] on div "Selanjutnya" at bounding box center [247, 321] width 71 height 15
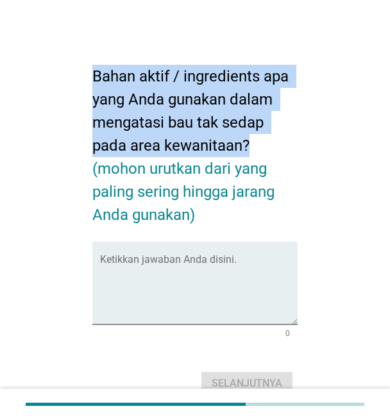
drag, startPoint x: 99, startPoint y: 74, endPoint x: 272, endPoint y: 148, distance: 188.3
click at [272, 148] on div "Bahan aktif / ingredients apa yang Anda gunakan dalam mengatasi bau tak sedap p…" at bounding box center [195, 226] width 226 height 368
copy h2 "Bahan aktif / ingredients apa yang Anda gunakan dalam mengatasi bau tak sedap p…"
click at [246, 303] on textarea "Ketikkan jawaban Anda disini." at bounding box center [199, 290] width 198 height 67
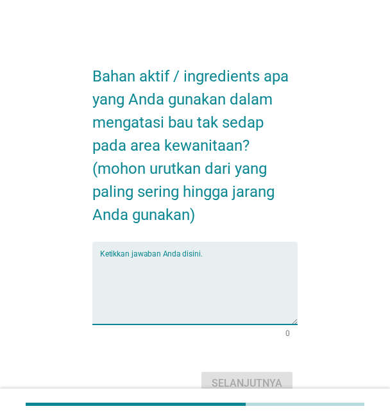
paste textarea "Lactic Aci"
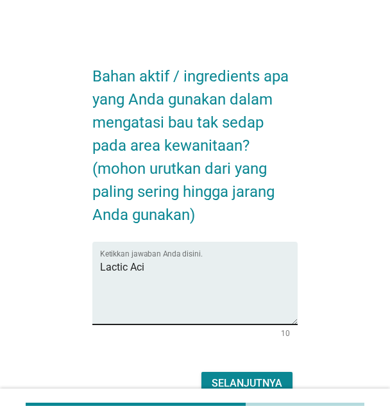
click at [221, 270] on textarea "Lactic Aci" at bounding box center [199, 290] width 198 height 67
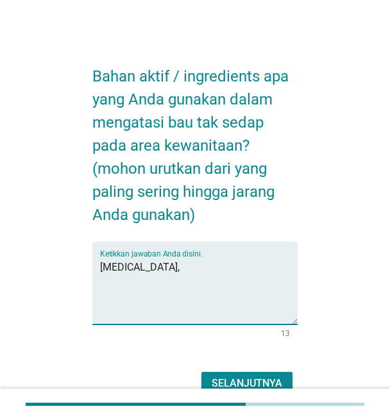
paste textarea "lpha‑Glucan Oligosaccharide (prebiotik)"
click at [154, 266] on textarea "[MEDICAL_DATA], lpha‑Glucan Oligosaccharide (prebiotik)" at bounding box center [199, 290] width 198 height 67
click at [275, 289] on textarea "[MEDICAL_DATA], Alpha‑Glucan Oligosaccharide (prebiotik)" at bounding box center [199, 290] width 198 height 67
paste textarea "Cocamidopropyl [MEDICAL_DATA]"
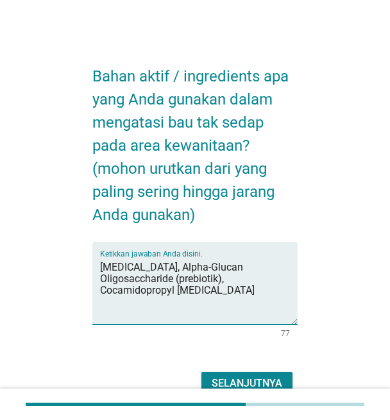
type textarea "[MEDICAL_DATA], Alpha‑Glucan Oligosaccharide (prebiotik), Cocamidopropyl [MEDIC…"
click at [271, 378] on div "Selanjutnya" at bounding box center [247, 383] width 71 height 15
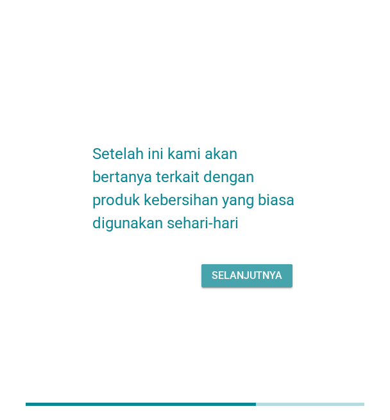
click at [274, 283] on div "Selanjutnya" at bounding box center [247, 275] width 71 height 15
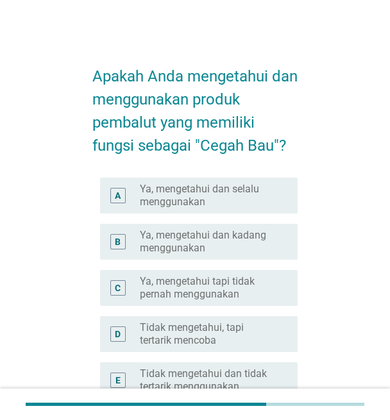
click at [247, 193] on label "Ya, mengetahui dan selalu menggunakan" at bounding box center [208, 196] width 137 height 26
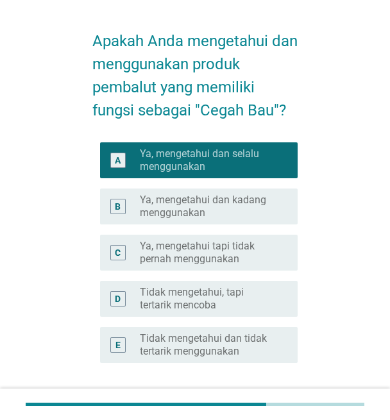
scroll to position [64, 0]
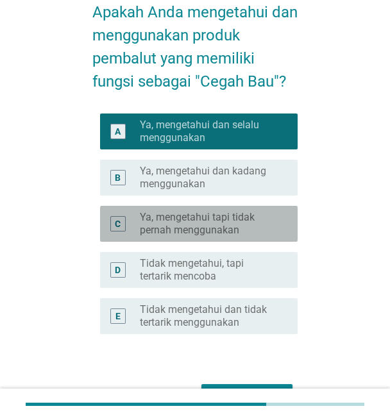
click at [250, 228] on label "Ya, mengetahui tapi tidak pernah menggunakan" at bounding box center [208, 224] width 137 height 26
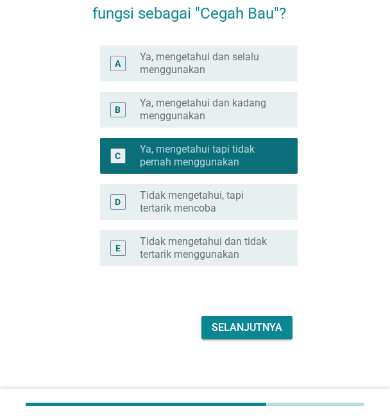
scroll to position [138, 0]
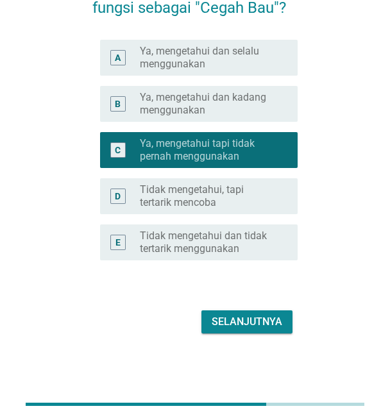
click at [240, 321] on div "Selanjutnya" at bounding box center [247, 321] width 71 height 15
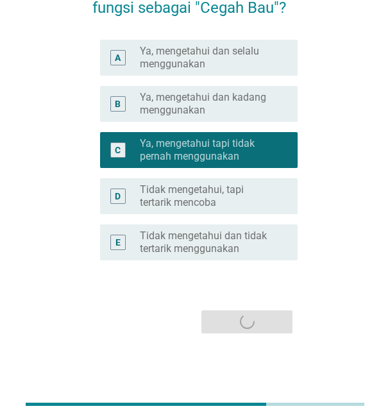
scroll to position [0, 0]
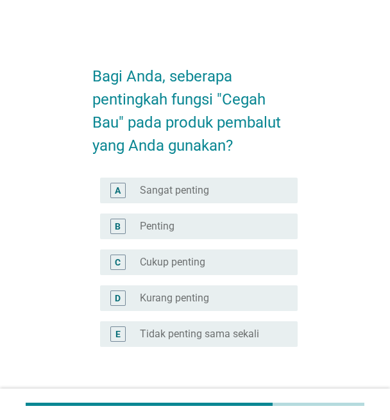
click at [210, 230] on div "radio_button_unchecked Penting" at bounding box center [208, 226] width 137 height 13
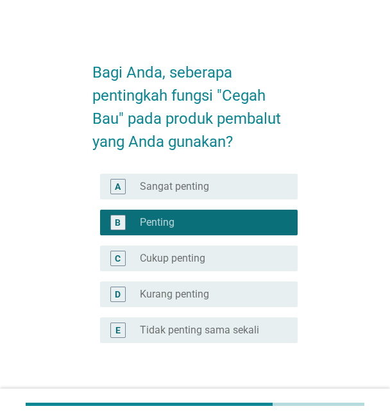
scroll to position [64, 0]
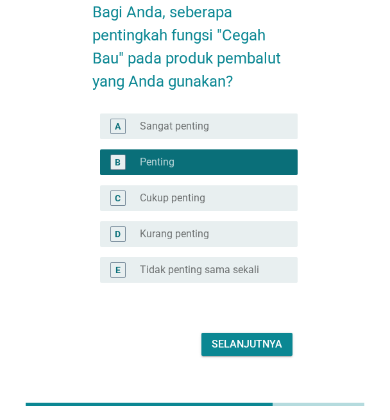
click at [225, 187] on div "C radio_button_unchecked Cukup penting" at bounding box center [199, 198] width 198 height 26
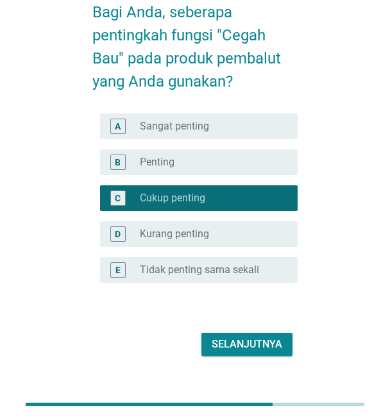
click at [242, 344] on div "Selanjutnya" at bounding box center [247, 344] width 71 height 15
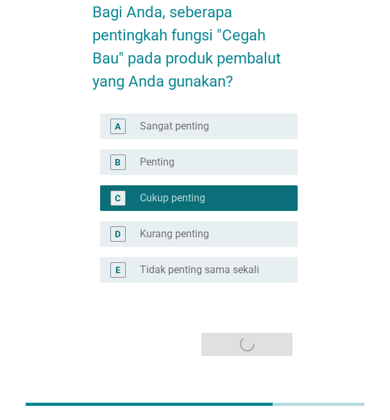
scroll to position [0, 0]
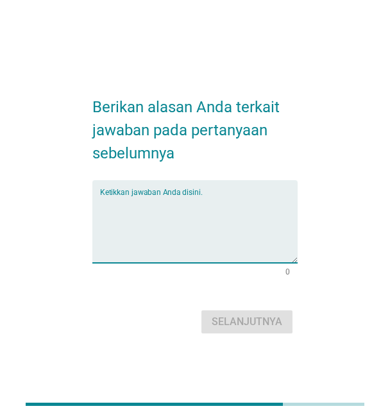
click at [145, 228] on textarea "Ketikkan jawaban Anda disini." at bounding box center [199, 229] width 198 height 67
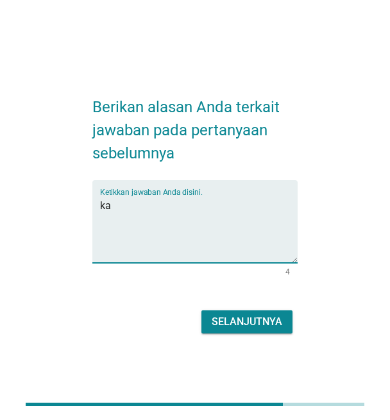
type textarea "k"
type textarea "s"
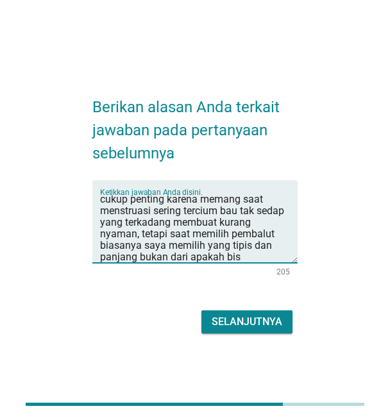
scroll to position [18, 0]
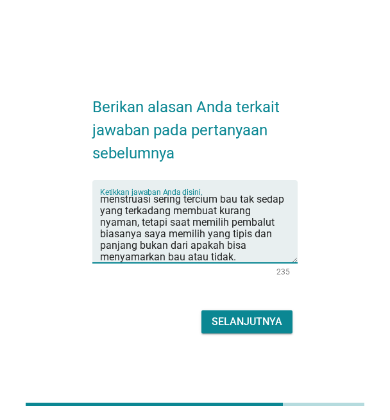
type textarea "cukup penting karena memang saat menstruasi sering tercium bau tak sedap yang t…"
click at [205, 316] on button "Selanjutnya" at bounding box center [246, 321] width 91 height 23
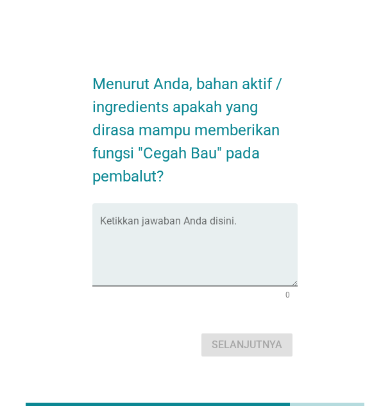
scroll to position [0, 0]
click at [213, 239] on textarea "Ketikkan jawaban Anda disini." at bounding box center [199, 252] width 198 height 67
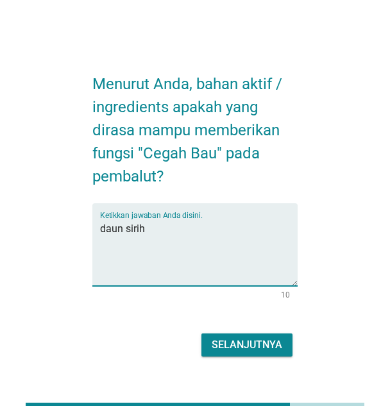
drag, startPoint x: 105, startPoint y: 232, endPoint x: 90, endPoint y: 236, distance: 14.8
click at [79, 232] on div "Menurut Anda, bahan aktif / ingredients apakah yang dirasa mampu memberikan fun…" at bounding box center [195, 209] width 339 height 321
paste textarea "ekstrak alami"
type textarea "ekstrak alami daun sirih"
click at [250, 350] on div "Selanjutnya" at bounding box center [247, 344] width 71 height 15
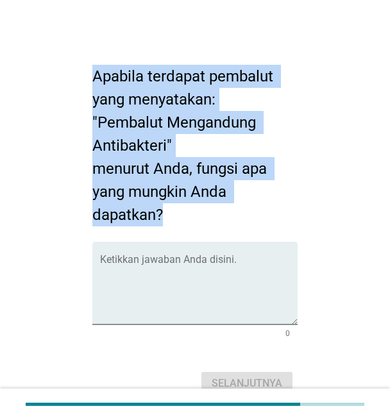
drag, startPoint x: 94, startPoint y: 71, endPoint x: 302, endPoint y: 207, distance: 248.6
click at [171, 214] on h2 "Apabila terdapat pembalut yang menyatakan: "Pembalut Mengandung Antibakteri" me…" at bounding box center [194, 139] width 205 height 174
copy h2 "Apabila terdapat pembalut yang menyatakan: "Pembalut Mengandung Antibakteri" me…"
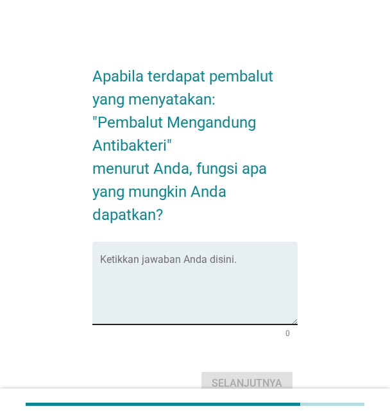
click at [210, 284] on textarea "Ketikkan jawaban Anda disini." at bounding box center [199, 290] width 198 height 67
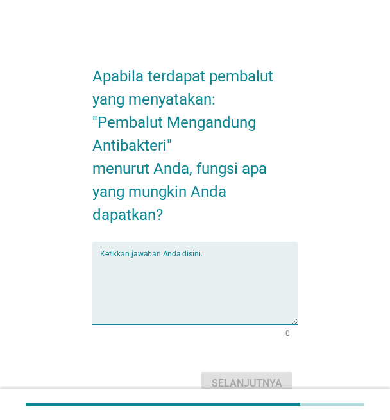
paste textarea "Mencegah infeksi ringan atau iritasi"
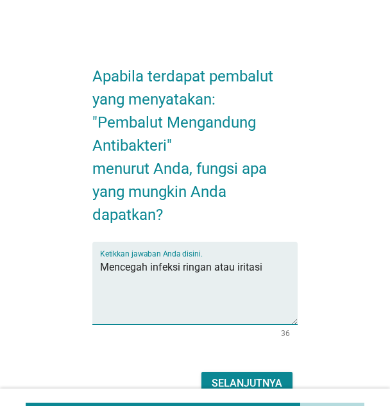
drag, startPoint x: 185, startPoint y: 269, endPoint x: 274, endPoint y: 269, distance: 89.2
click at [274, 269] on textarea "Mencegah infeksi ringan atau iritasi" at bounding box center [199, 290] width 198 height 67
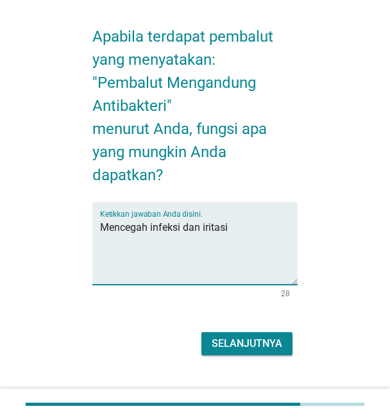
scroll to position [62, 0]
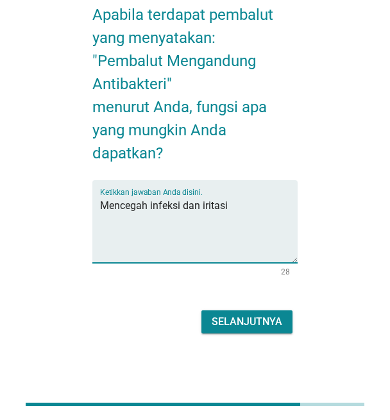
type textarea "Mencegah infeksi dan iritasi"
click at [266, 317] on div "Selanjutnya" at bounding box center [247, 321] width 71 height 15
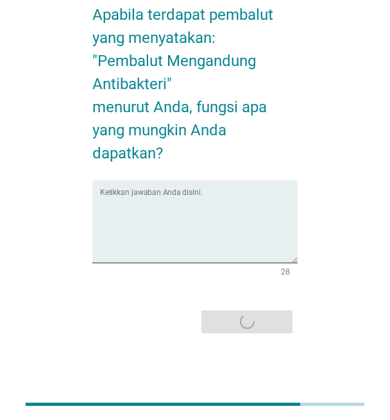
scroll to position [0, 0]
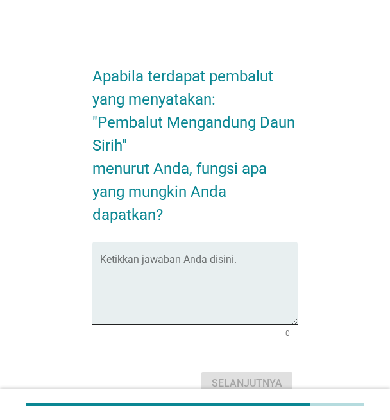
click at [264, 308] on textarea "Ketikkan jawaban Anda disini." at bounding box center [199, 290] width 198 height 67
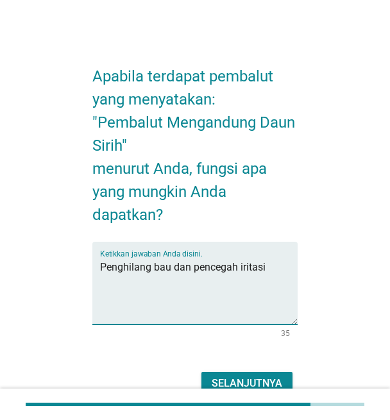
type textarea "Penghilang bau dan pencegah iritasi"
click at [258, 378] on div "Selanjutnya" at bounding box center [247, 383] width 71 height 15
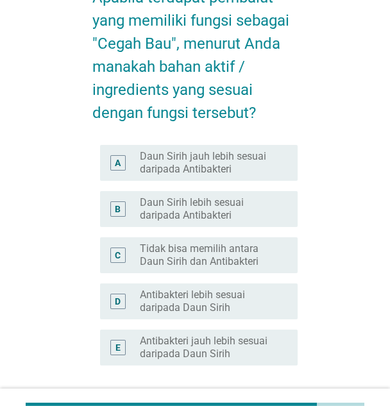
scroll to position [64, 0]
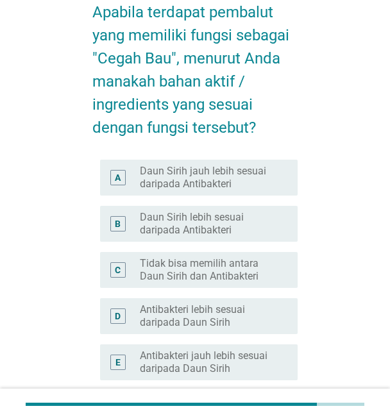
click at [248, 172] on label "Daun Sirih jauh lebih sesuai daripada Antibakteri" at bounding box center [208, 178] width 137 height 26
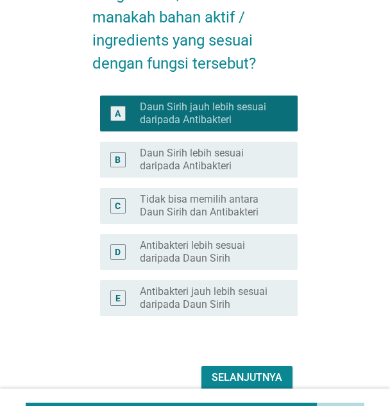
scroll to position [184, 0]
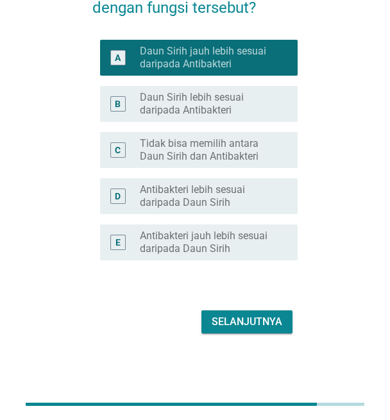
click at [242, 321] on div "Selanjutnya" at bounding box center [247, 321] width 71 height 15
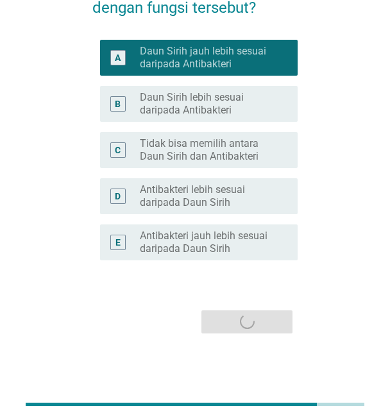
scroll to position [0, 0]
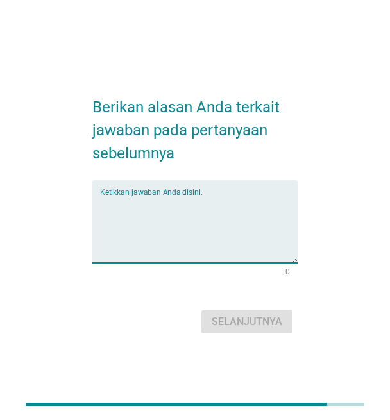
click at [225, 242] on textarea "Ketikkan jawaban Anda disini." at bounding box center [199, 229] width 198 height 67
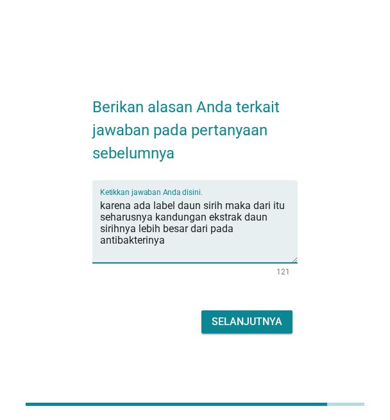
click at [239, 223] on textarea "karena ada label daun sirih maka dari itu seharusnya kandungan ekstrak daun sir…" at bounding box center [199, 229] width 198 height 67
type textarea "karena ada label daun sirih maka dari itu seharusnya kandungan ekstrak daun sir…"
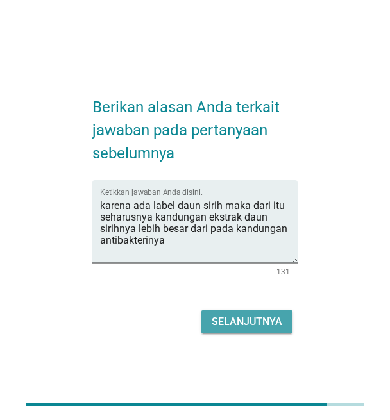
click at [232, 317] on div "Selanjutnya" at bounding box center [247, 321] width 71 height 15
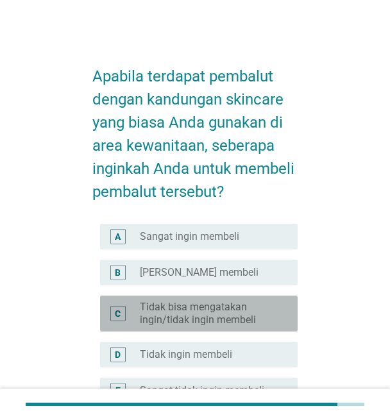
click at [232, 317] on label "Tidak bisa mengatakan ingin/tidak ingin membeli" at bounding box center [208, 314] width 137 height 26
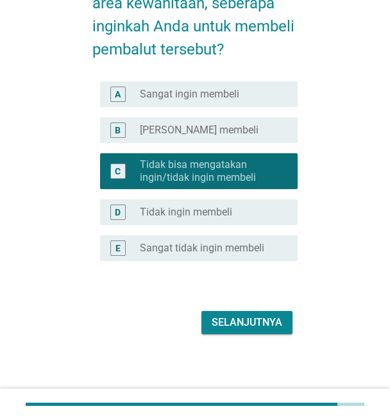
scroll to position [143, 0]
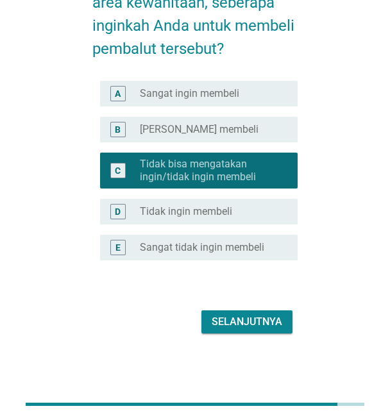
click at [280, 323] on div "Selanjutnya" at bounding box center [247, 321] width 71 height 15
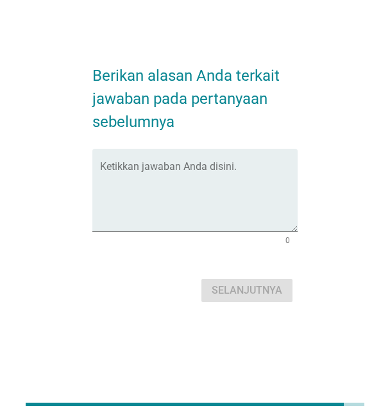
scroll to position [0, 0]
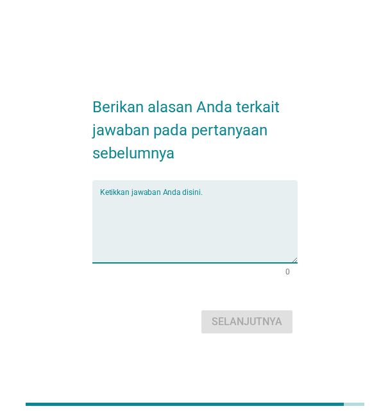
click at [233, 226] on textarea "Ketikkan jawaban Anda disini." at bounding box center [199, 229] width 198 height 67
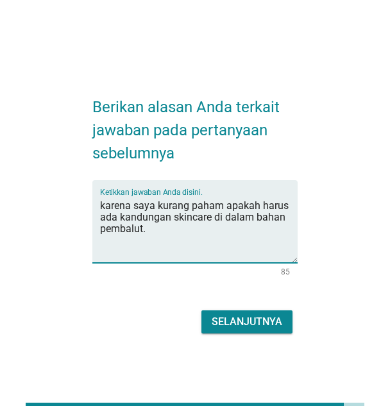
type textarea "karena saya kurang paham apakah harus ada kandungan skincare di dalam bahan pem…"
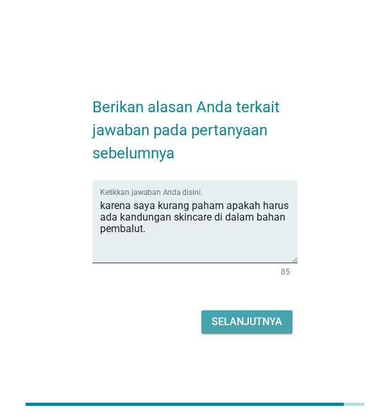
click at [237, 316] on div "Selanjutnya" at bounding box center [247, 321] width 71 height 15
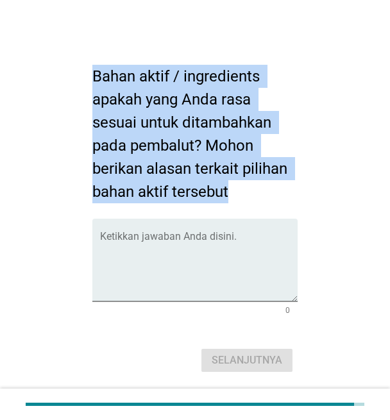
drag, startPoint x: 85, startPoint y: 66, endPoint x: 255, endPoint y: 182, distance: 205.9
click at [255, 182] on div "Bahan aktif / ingredients apakah yang Anda rasa sesuai untuk ditambahkan pada p…" at bounding box center [195, 214] width 226 height 344
copy h2 "Bahan aktif / ingredients apakah yang Anda rasa sesuai untuk ditambahkan pada p…"
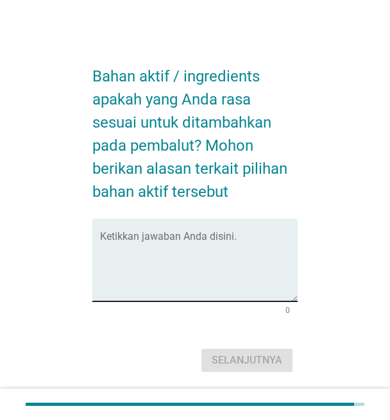
click at [142, 267] on textarea "Ketikkan jawaban Anda disini." at bounding box center [199, 267] width 198 height 67
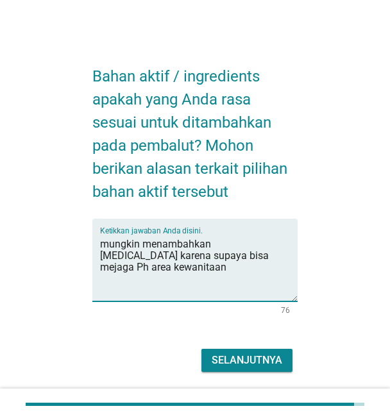
type textarea "mungkin menambahkan [MEDICAL_DATA] karena supaya bisa mejaga Ph area kewanitaan"
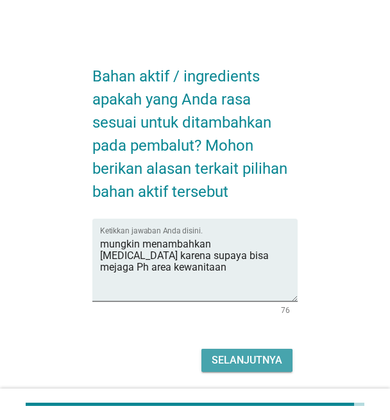
click at [251, 363] on div "Selanjutnya" at bounding box center [247, 360] width 71 height 15
